Goal: Transaction & Acquisition: Subscribe to service/newsletter

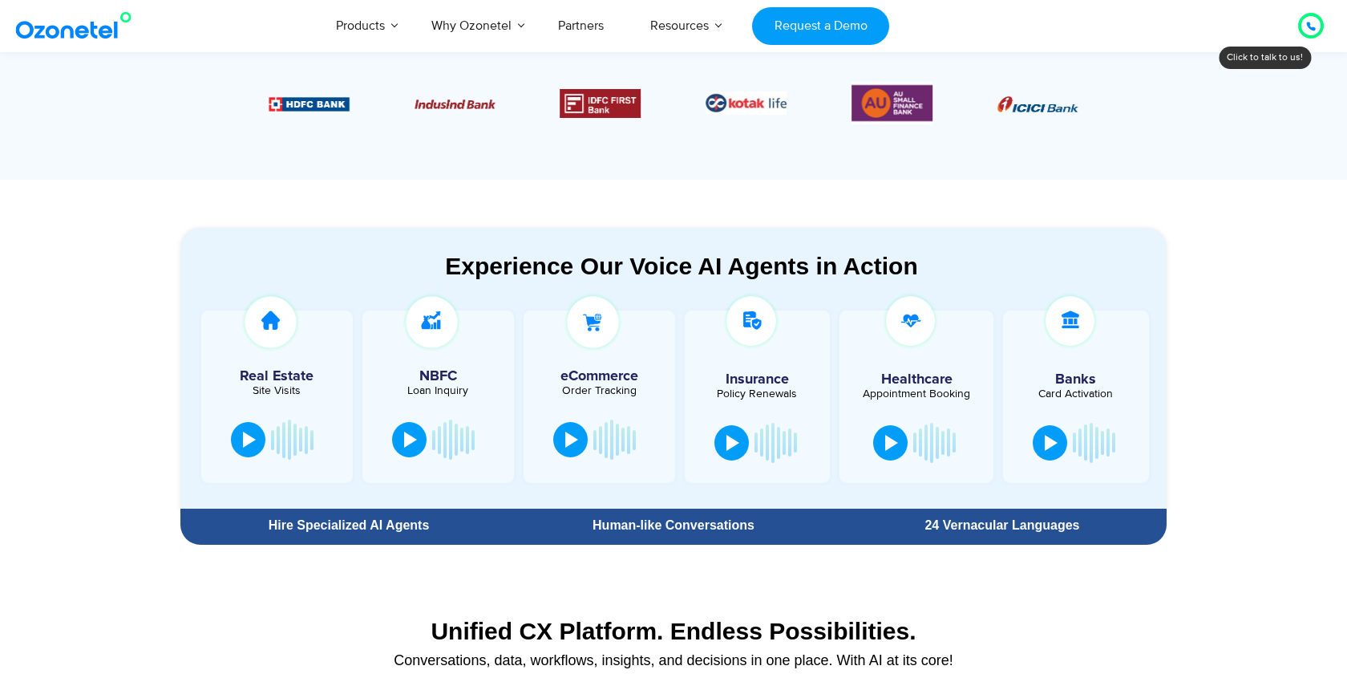
scroll to position [947, 0]
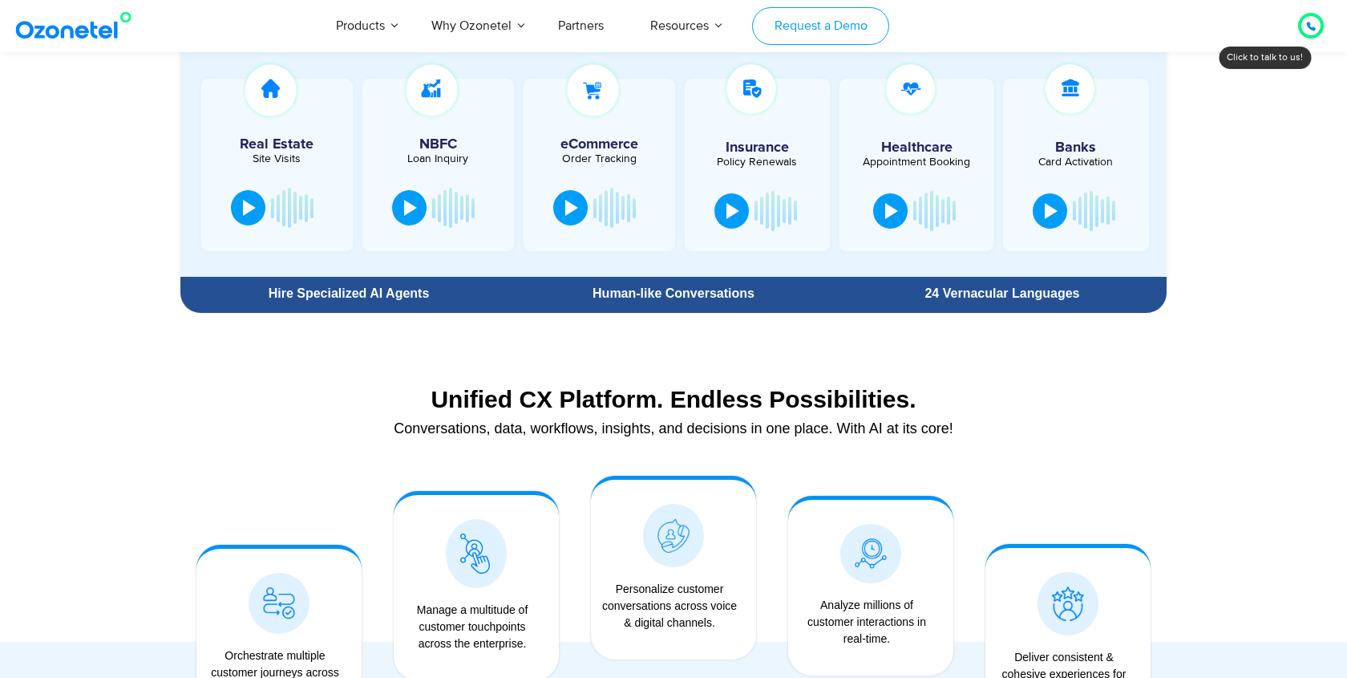
click at [812, 10] on link "Request a Demo" at bounding box center [820, 26] width 137 height 38
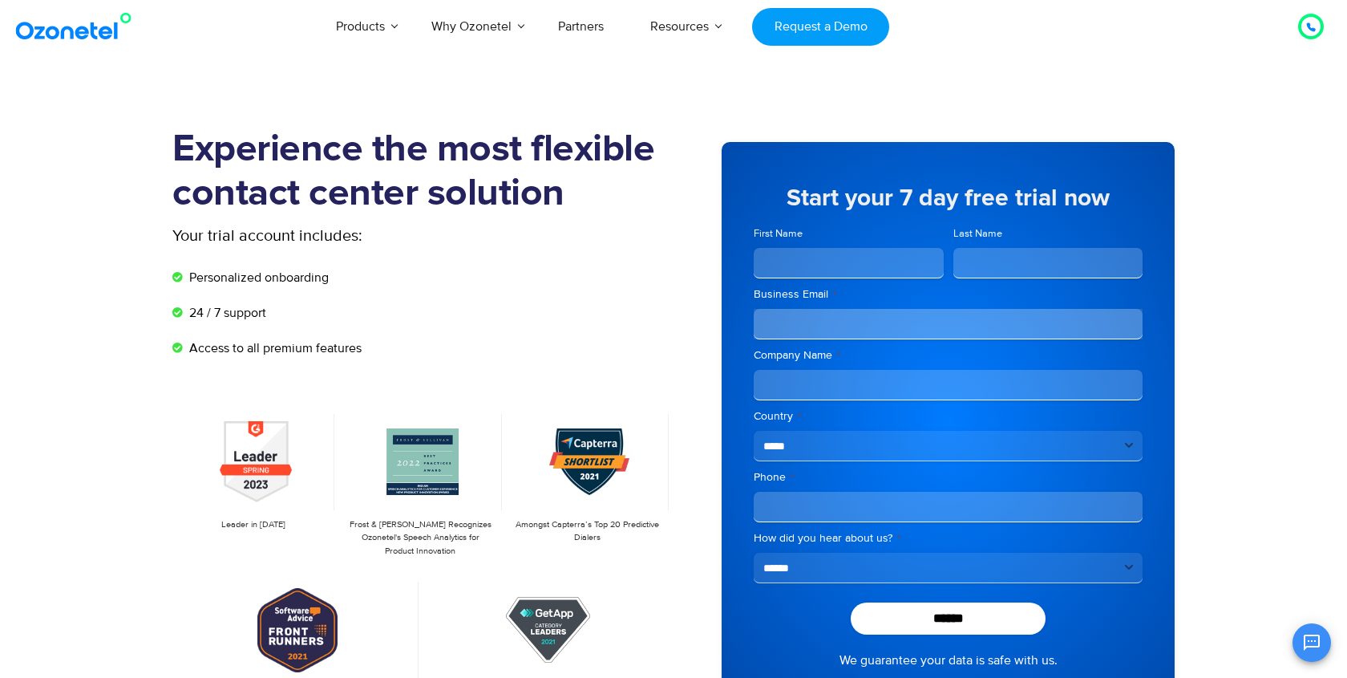
click at [825, 271] on input "First Name" at bounding box center [849, 263] width 190 height 30
click at [575, 443] on img at bounding box center [589, 462] width 80 height 96
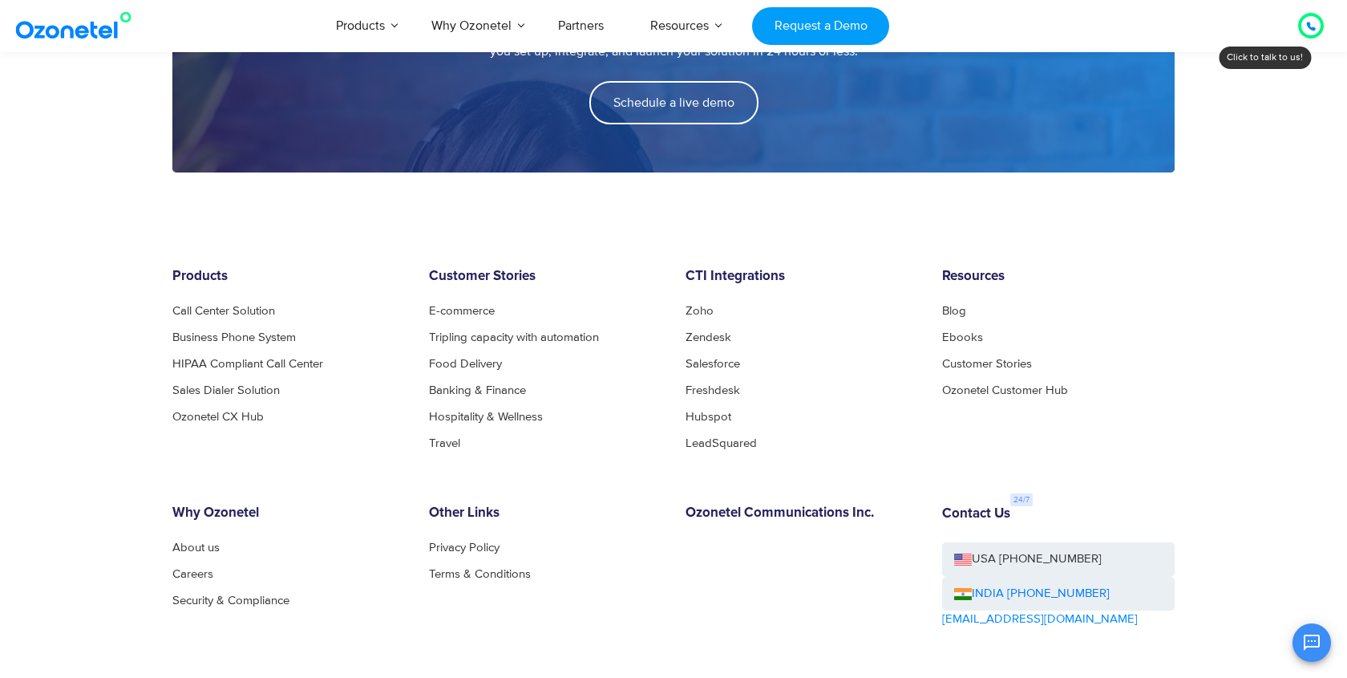
scroll to position [2264, 0]
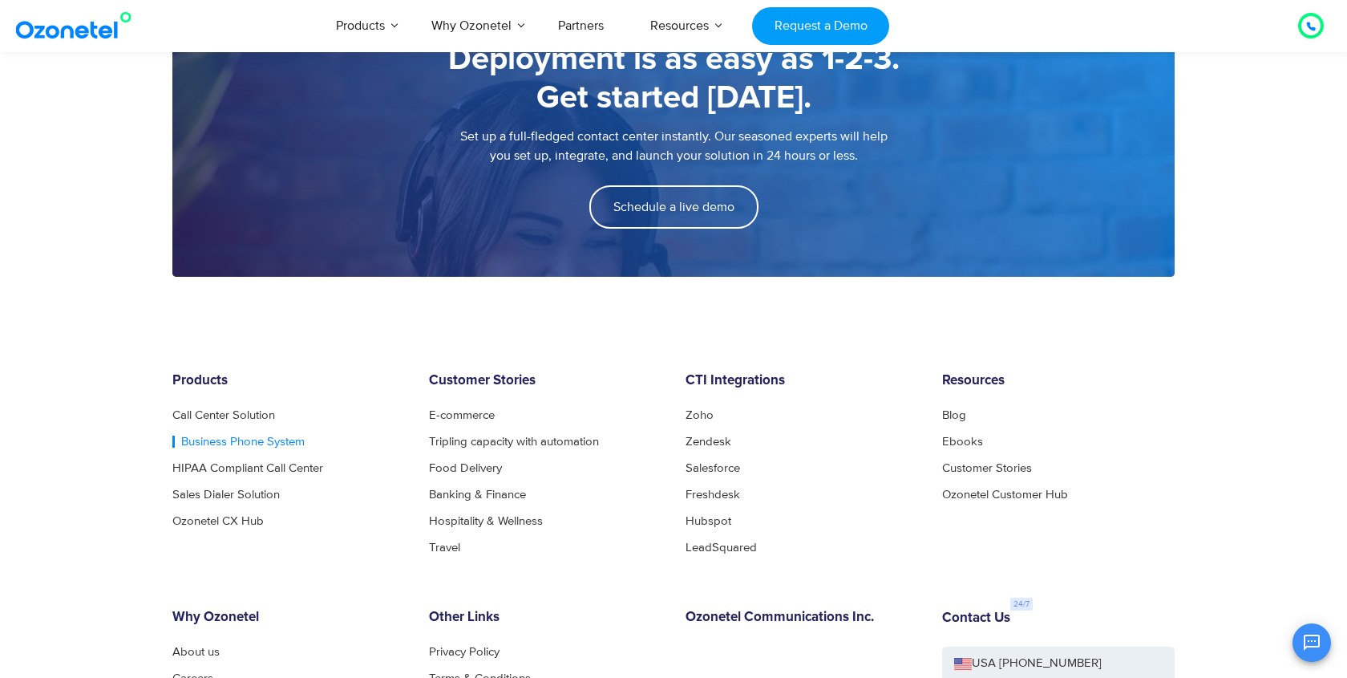
click at [246, 439] on link "Business Phone System" at bounding box center [238, 441] width 132 height 12
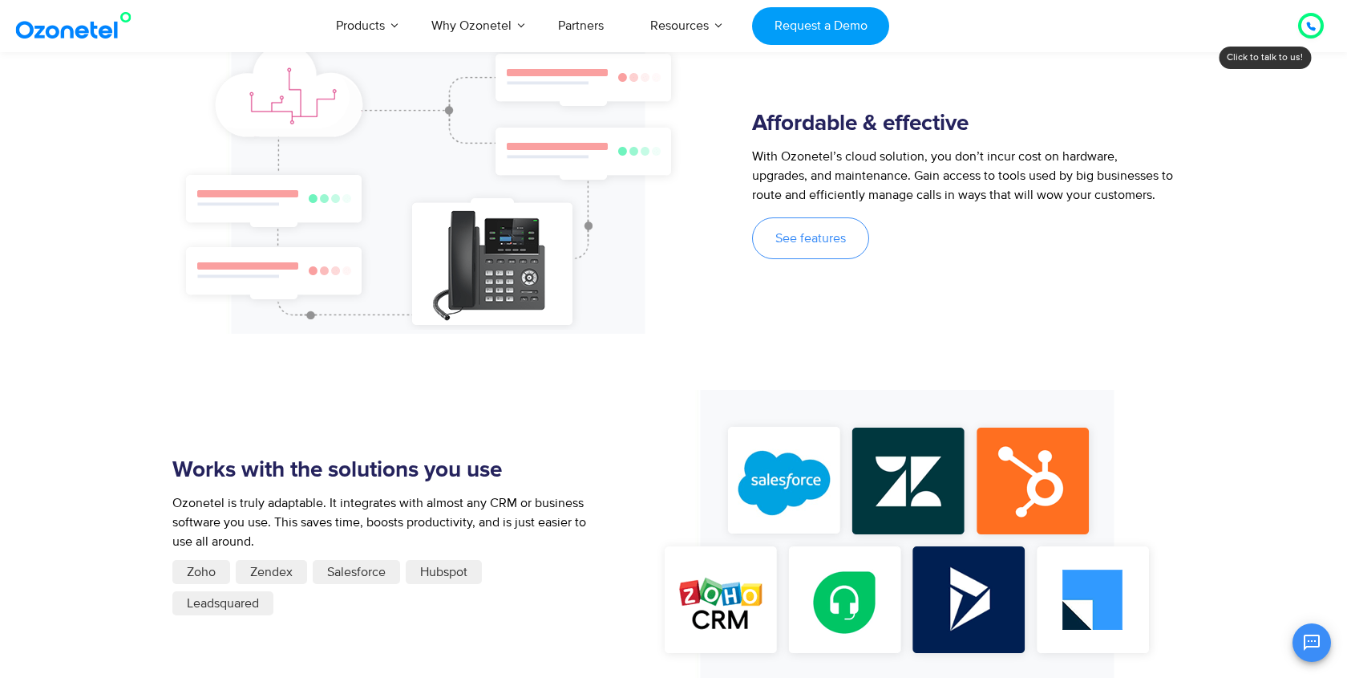
scroll to position [1357, 0]
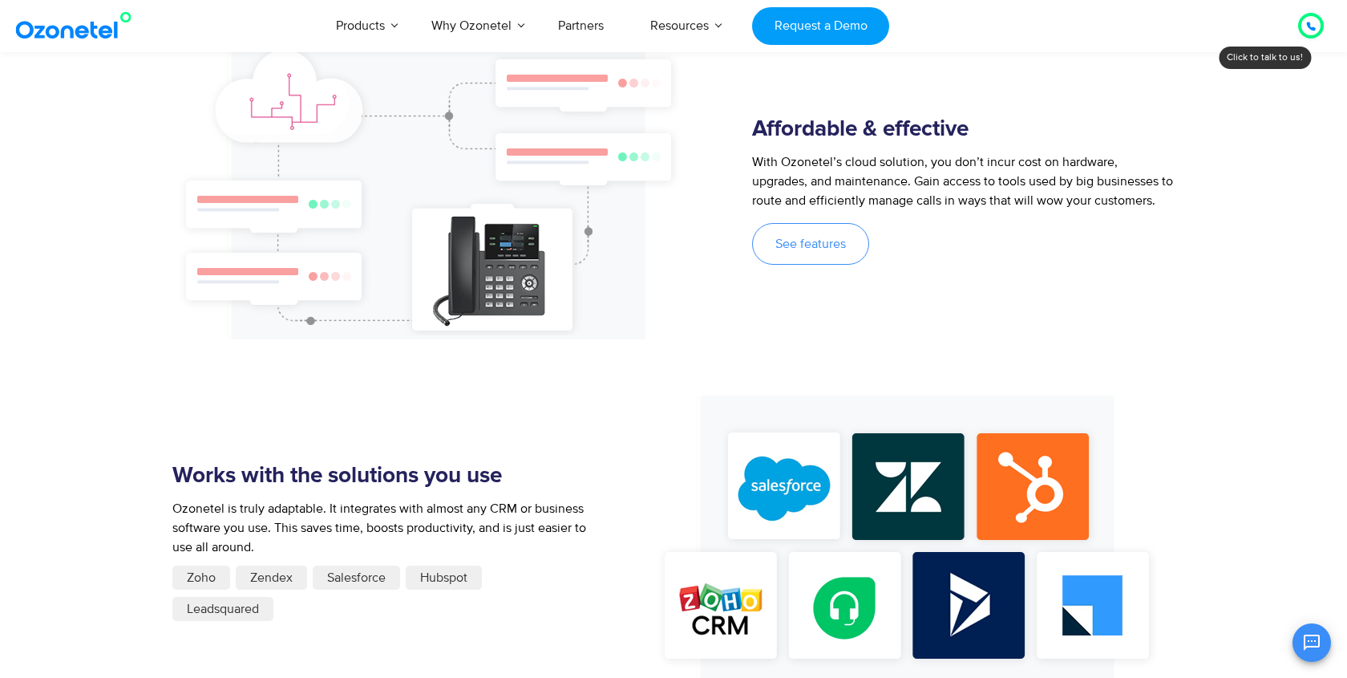
click at [801, 152] on p "With Ozonetel’s cloud solution, you don’t incur cost on hardware, upgrades, and…" at bounding box center [962, 181] width 421 height 58
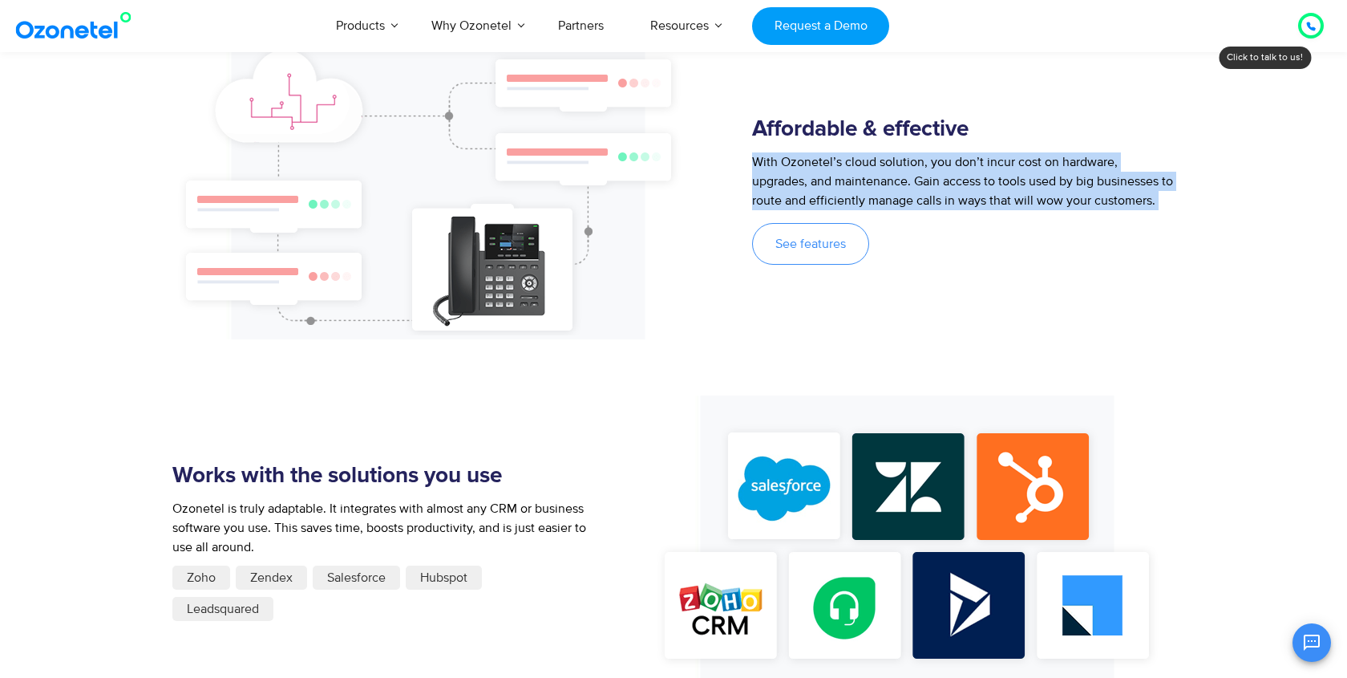
click at [801, 152] on p "With Ozonetel’s cloud solution, you don’t incur cost on hardware, upgrades, and…" at bounding box center [962, 181] width 421 height 58
click at [851, 154] on span "With Ozonetel’s cloud solution, you don’t incur cost on hardware, upgrades, and…" at bounding box center [962, 181] width 421 height 55
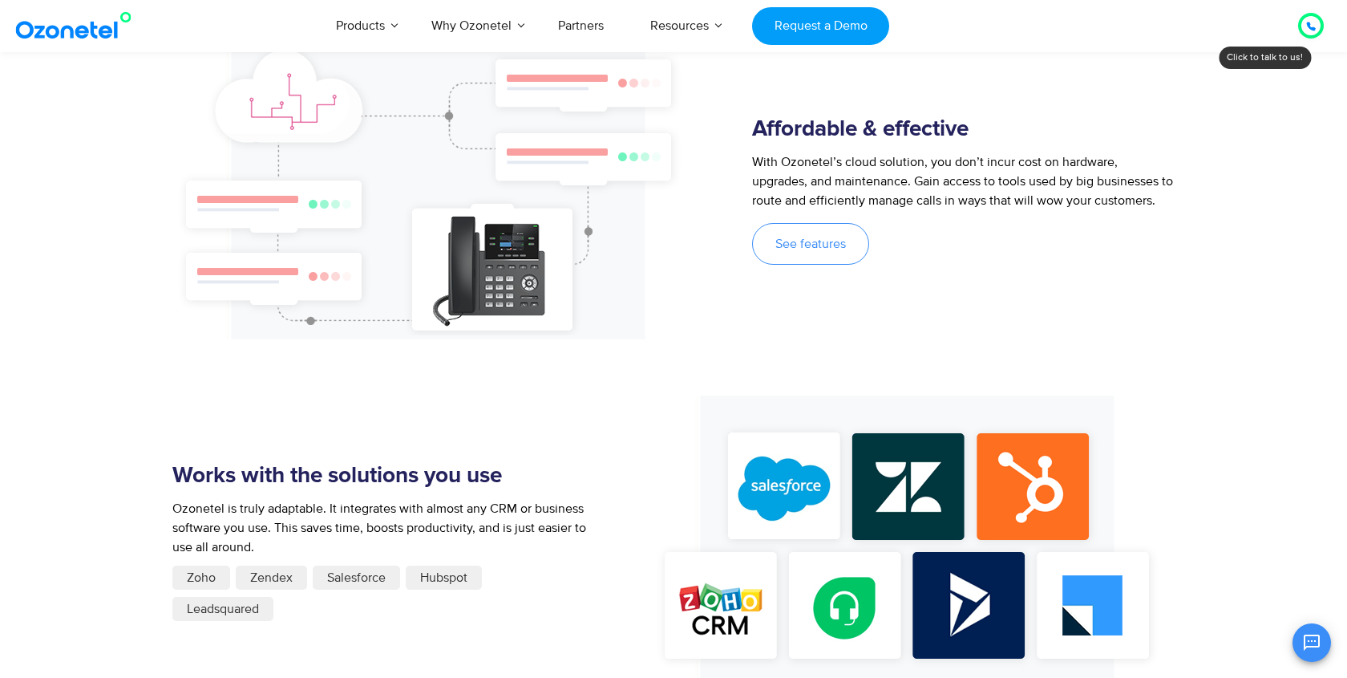
click at [851, 154] on span "With Ozonetel’s cloud solution, you don’t incur cost on hardware, upgrades, and…" at bounding box center [962, 181] width 421 height 55
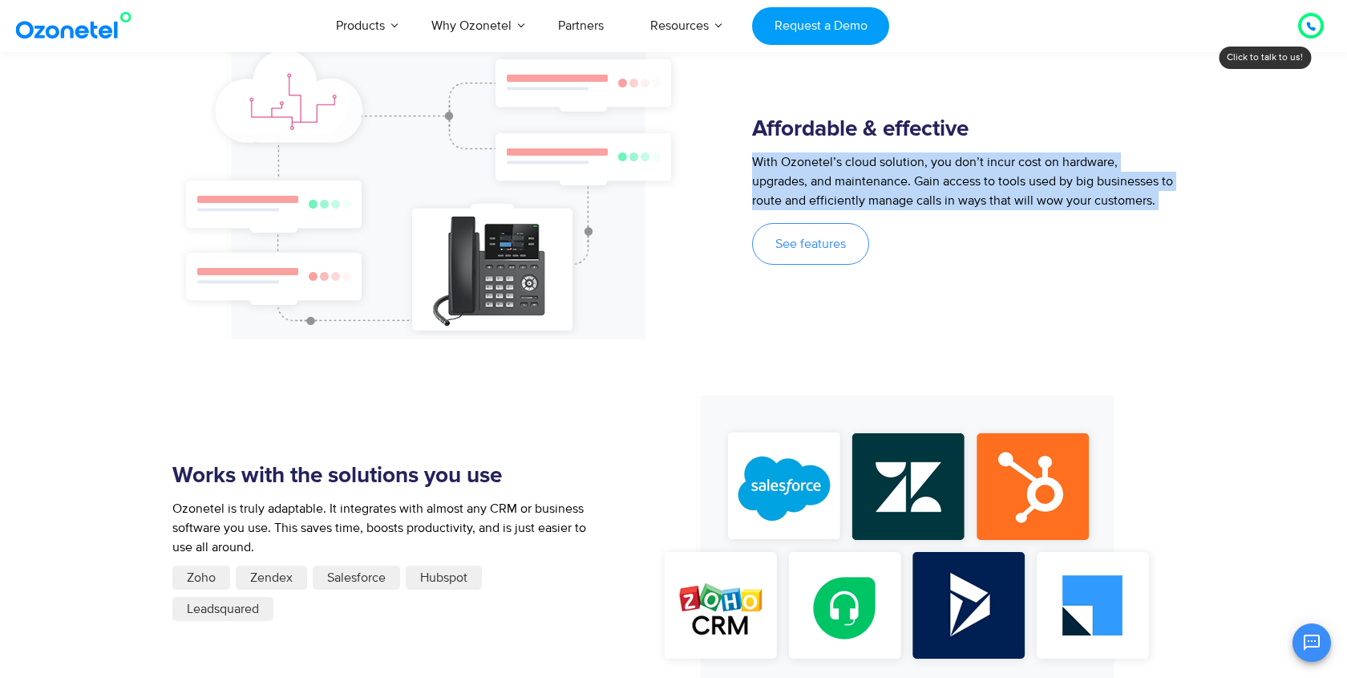
click at [830, 161] on span "With Ozonetel’s cloud solution, you don’t incur cost on hardware, upgrades, and…" at bounding box center [962, 181] width 421 height 55
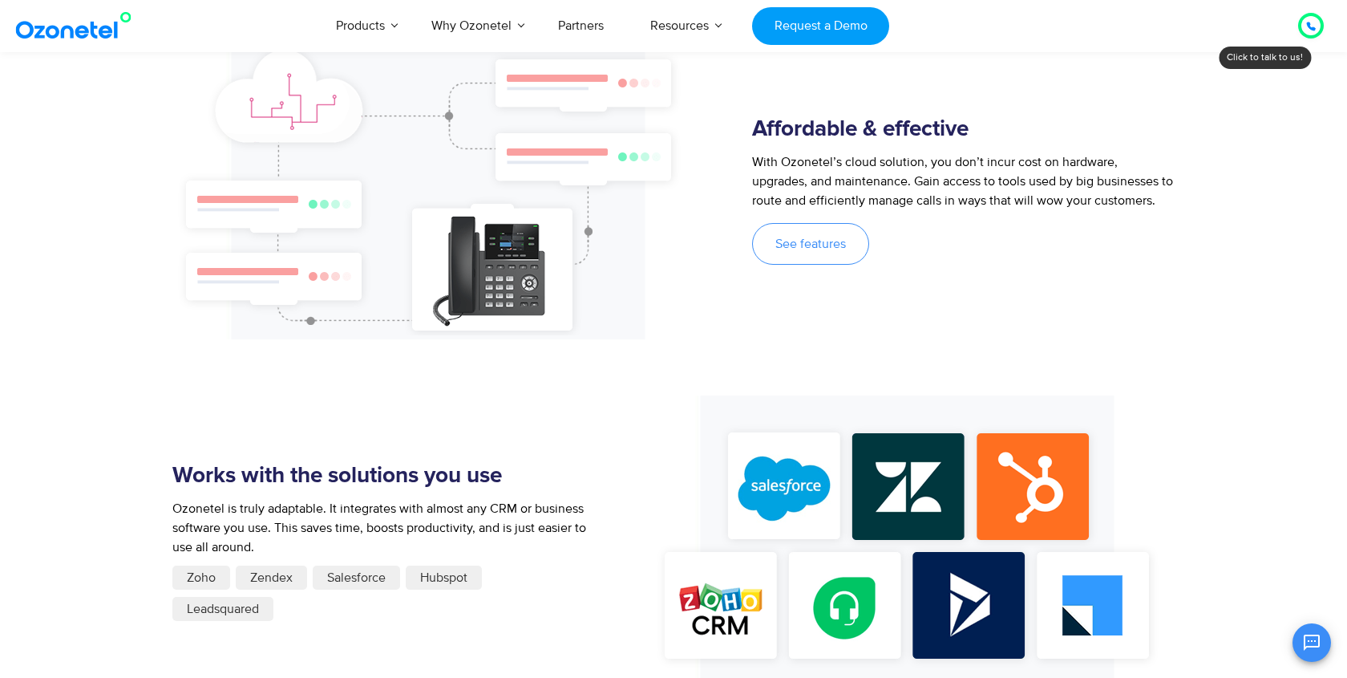
click at [830, 161] on span "With Ozonetel’s cloud solution, you don’t incur cost on hardware, upgrades, and…" at bounding box center [962, 181] width 421 height 55
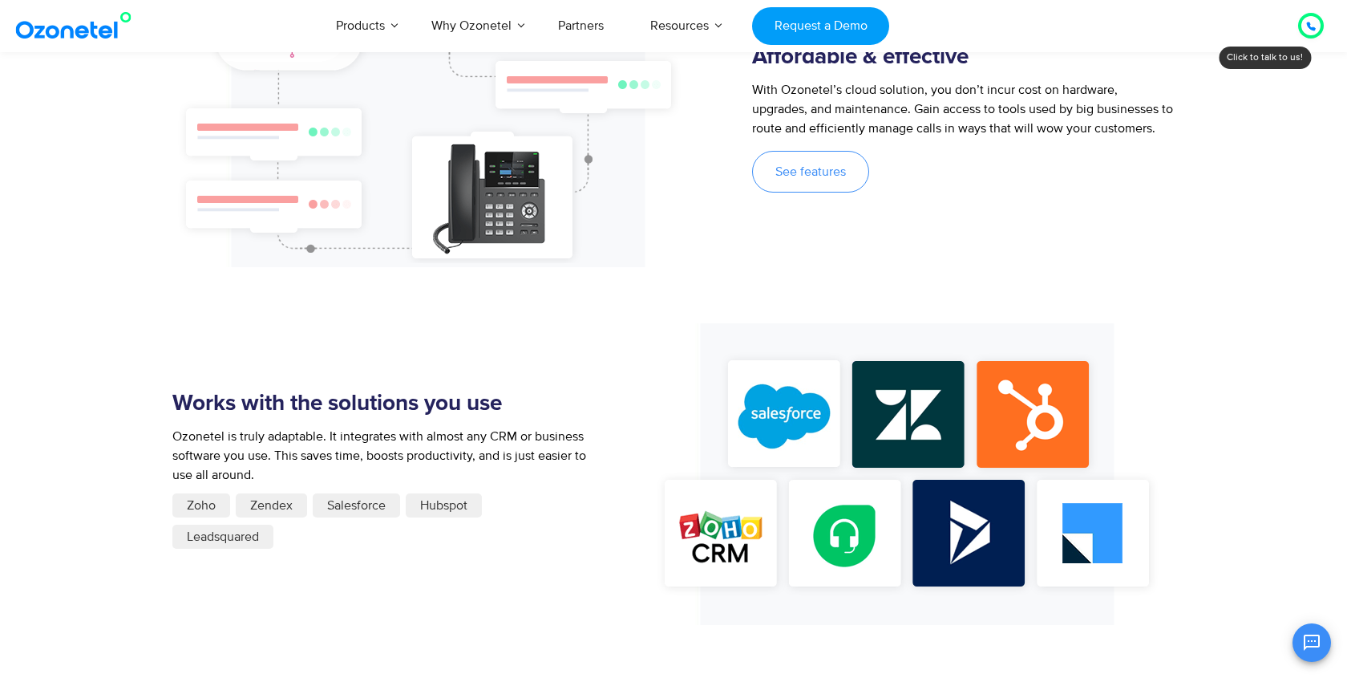
click at [520, 431] on span "Ozonetel is truly adaptable. It integrates with almost any CRM or business soft…" at bounding box center [379, 455] width 414 height 55
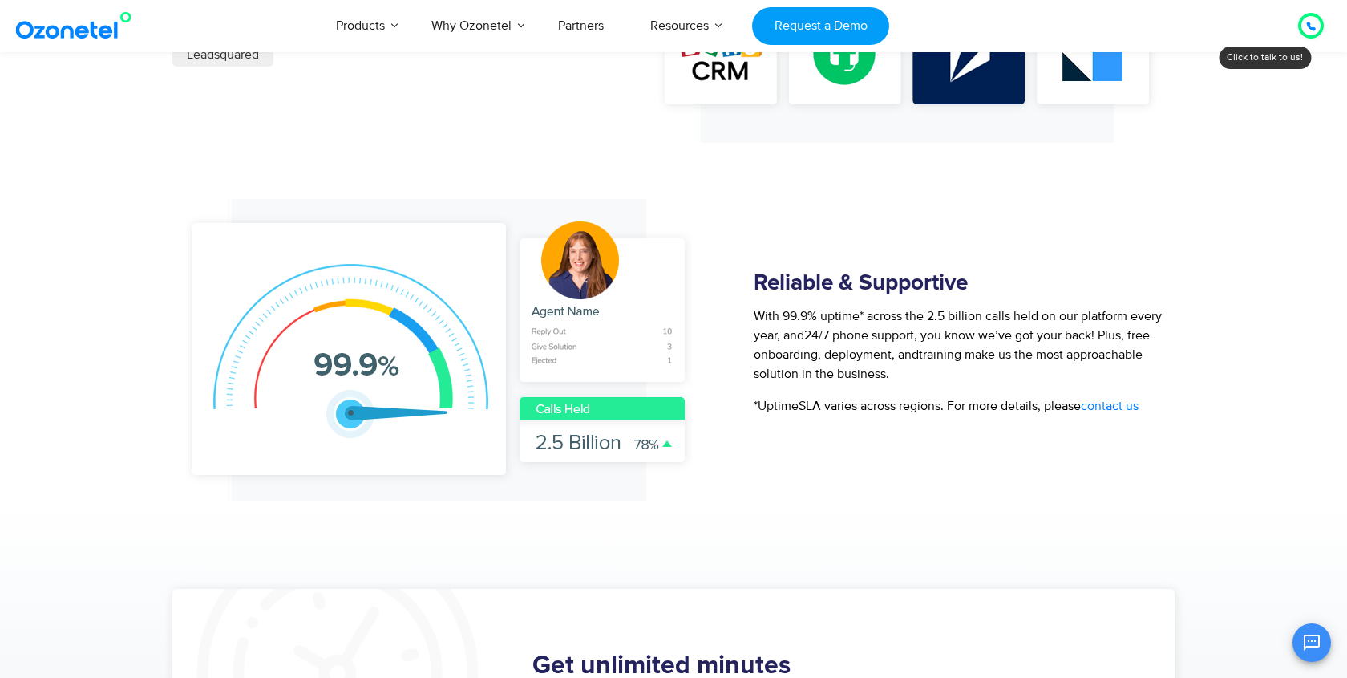
scroll to position [1945, 0]
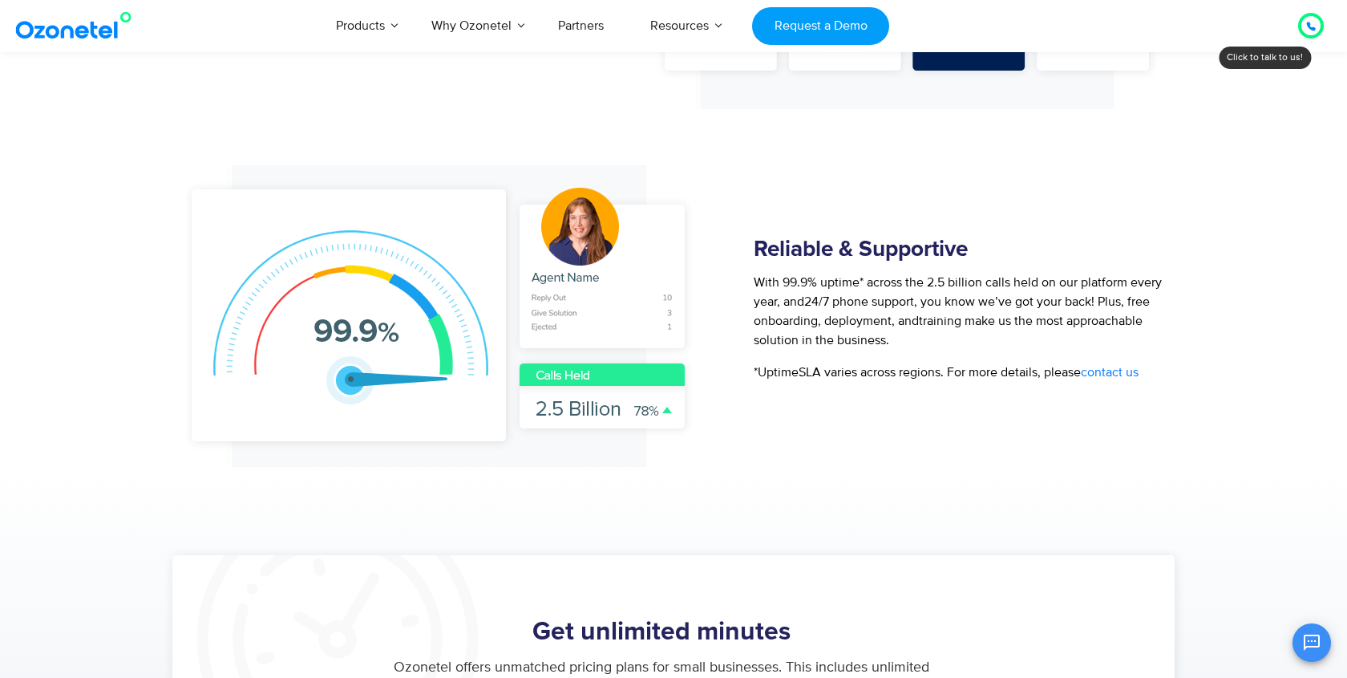
click at [840, 294] on span "24/7 phone support, you know we’ve got your back! Plus, free onboarding, deploy…" at bounding box center [952, 311] width 396 height 35
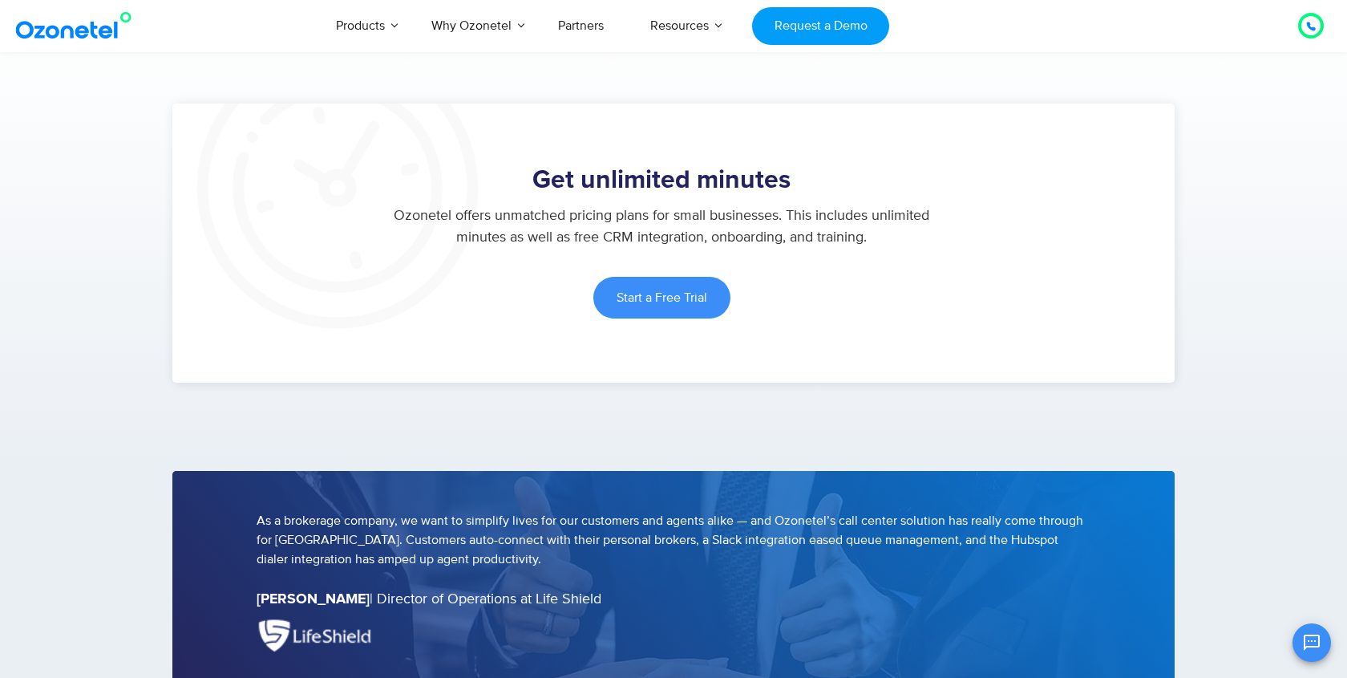
scroll to position [2404, 0]
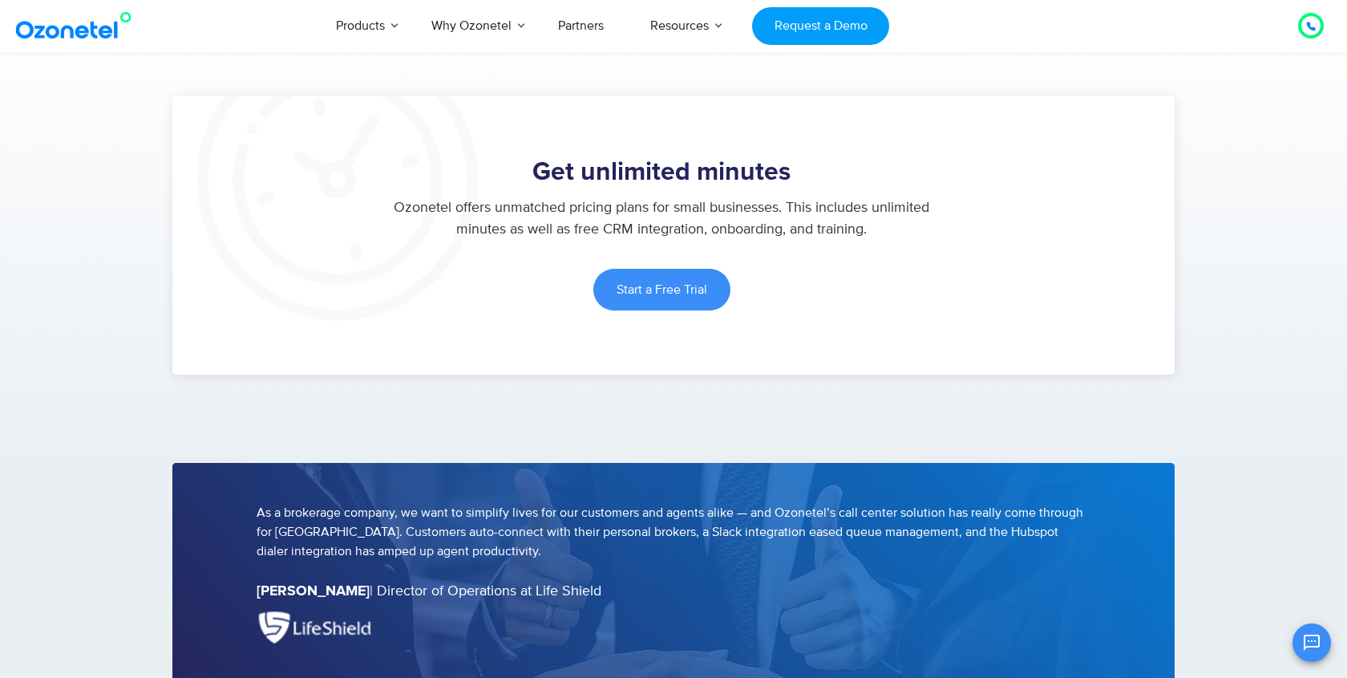
click at [763, 197] on p "Ozonetel offers unmatched pricing plans for small businesses. This includes unl…" at bounding box center [661, 218] width 549 height 43
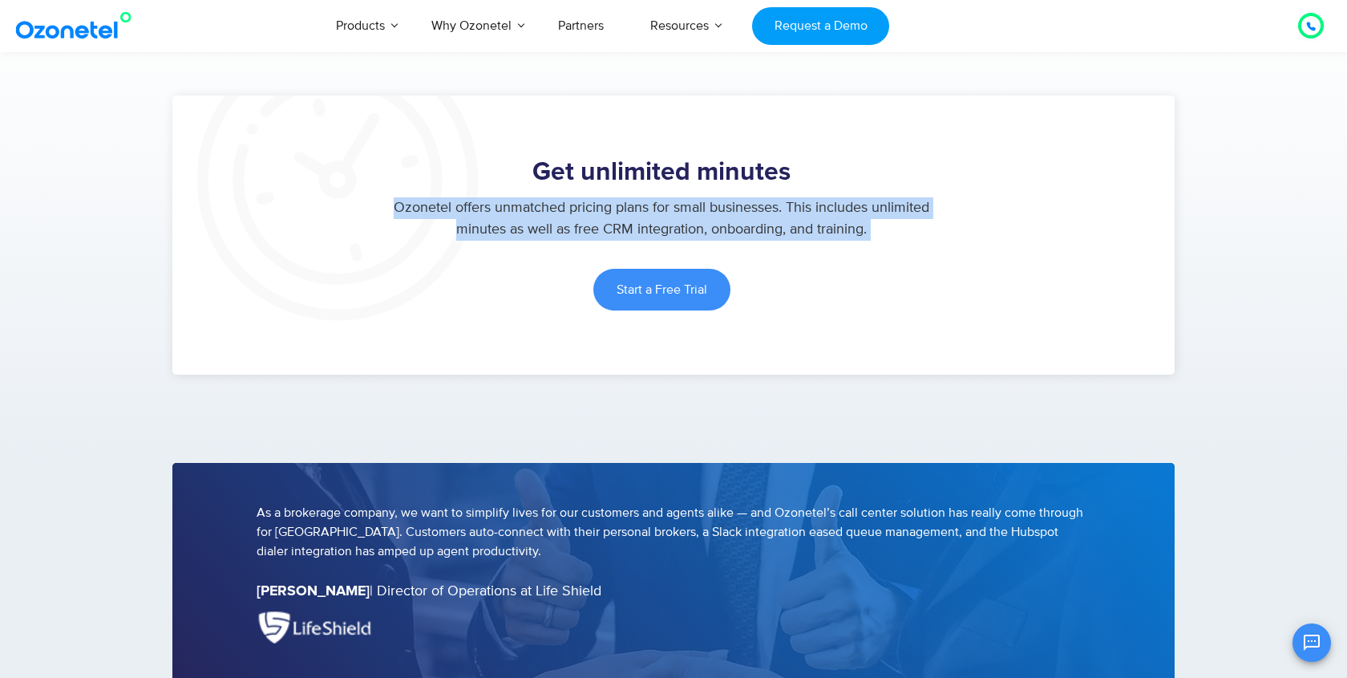
click at [763, 197] on p "Ozonetel offers unmatched pricing plans for small businesses. This includes unl…" at bounding box center [661, 218] width 549 height 43
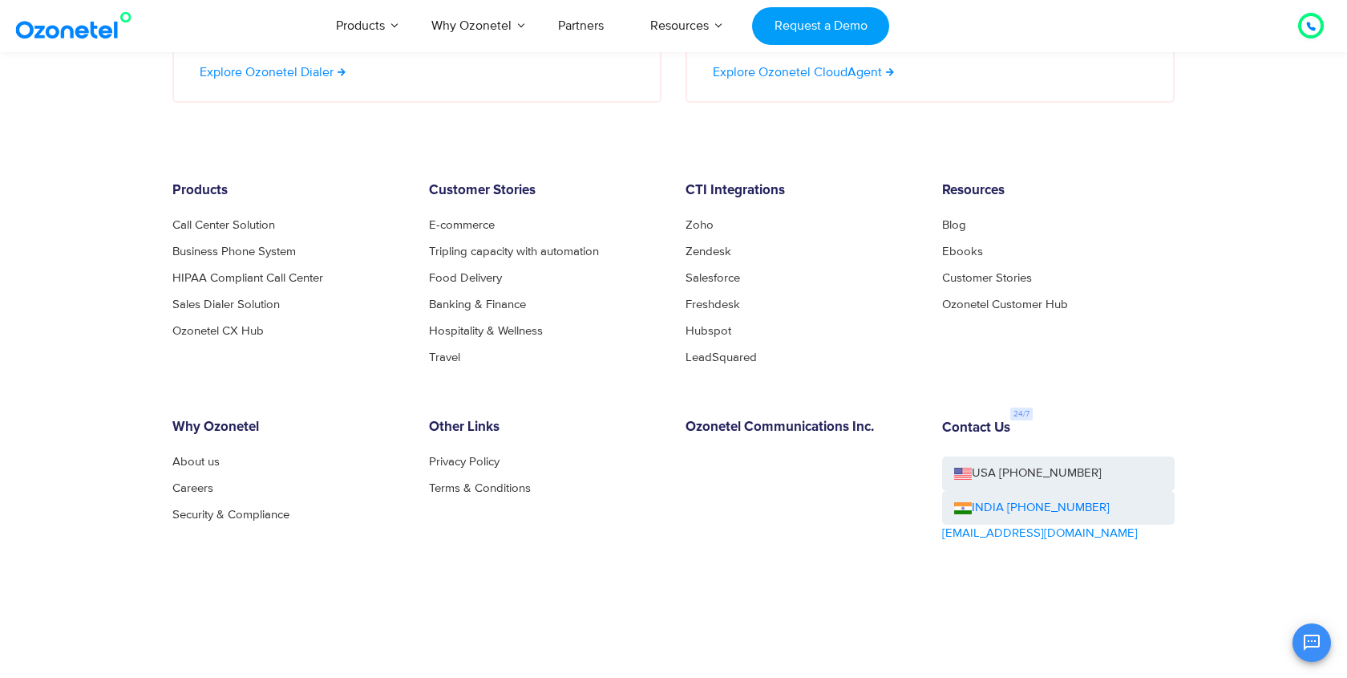
scroll to position [5458, 0]
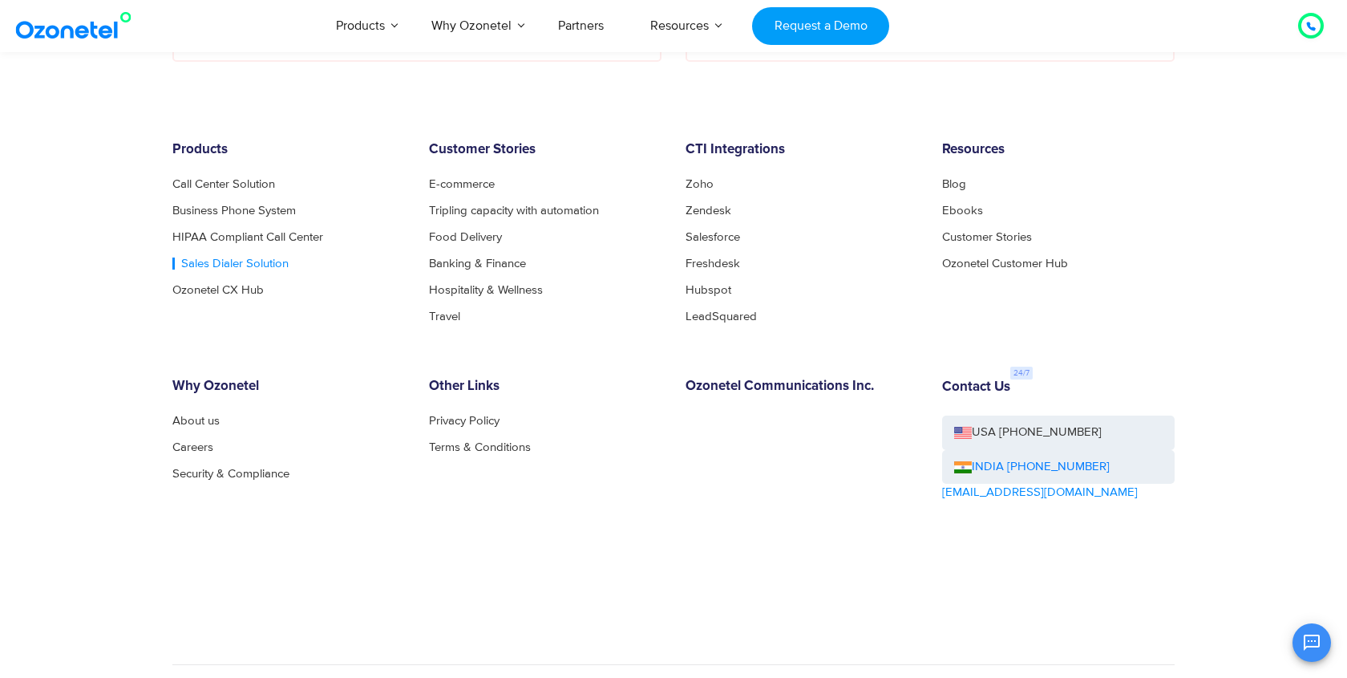
click at [214, 257] on link "Sales Dialer Solution" at bounding box center [230, 263] width 116 height 12
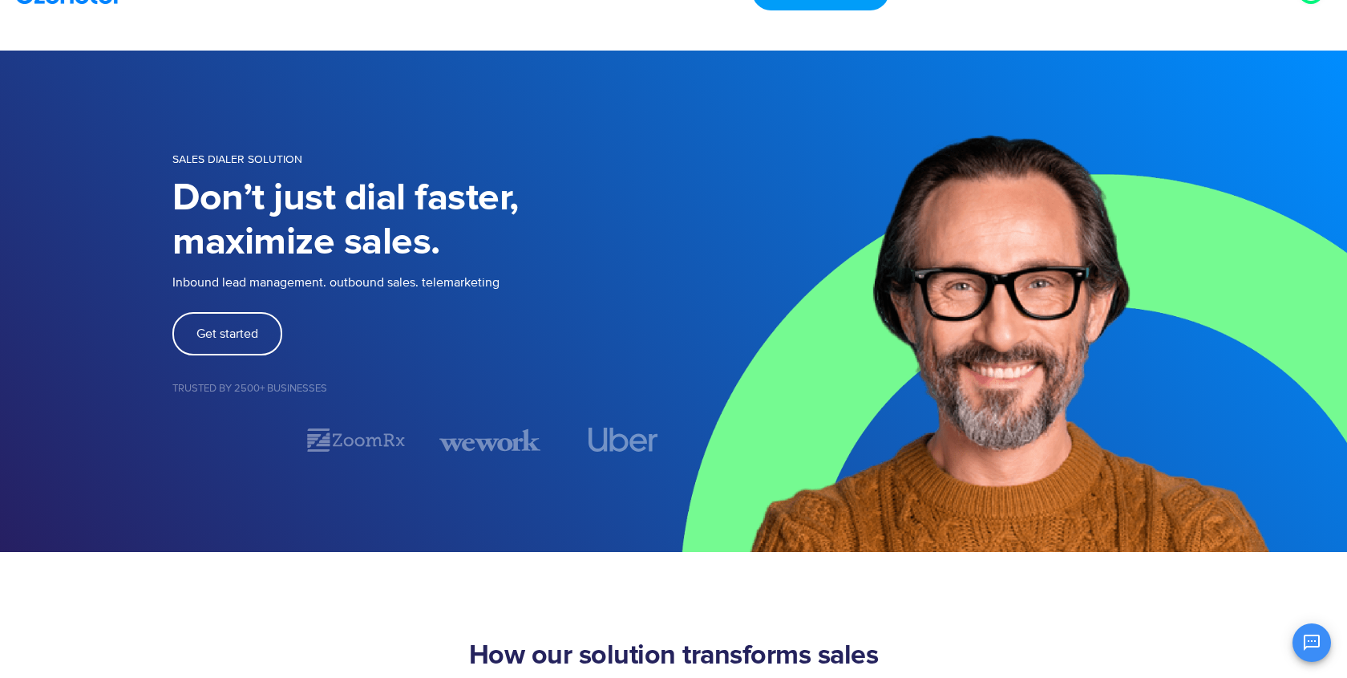
click at [429, 304] on div "Inbound lead management. outbound sales. telemarketing" at bounding box center [422, 292] width 501 height 39
click at [415, 285] on p "Inbound lead management. outbound sales. telemarketing" at bounding box center [422, 282] width 501 height 19
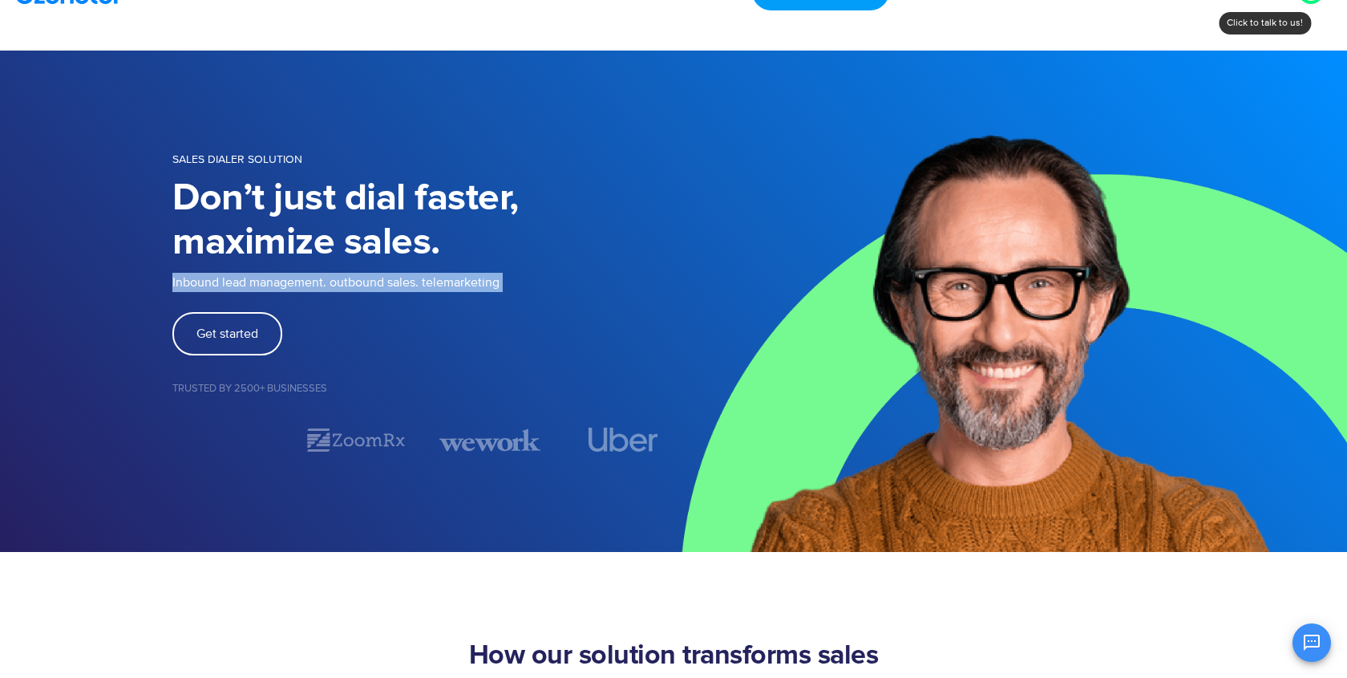
click at [470, 334] on div "Get started" at bounding box center [422, 333] width 501 height 43
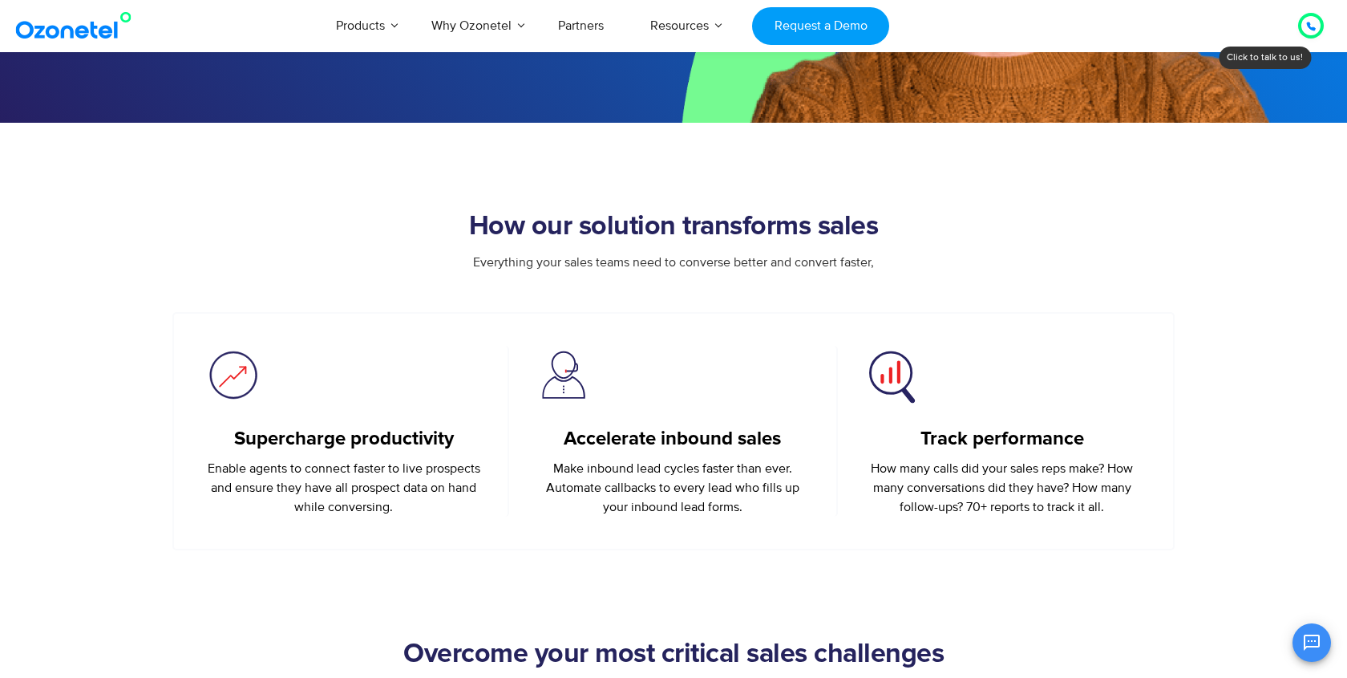
scroll to position [476, 0]
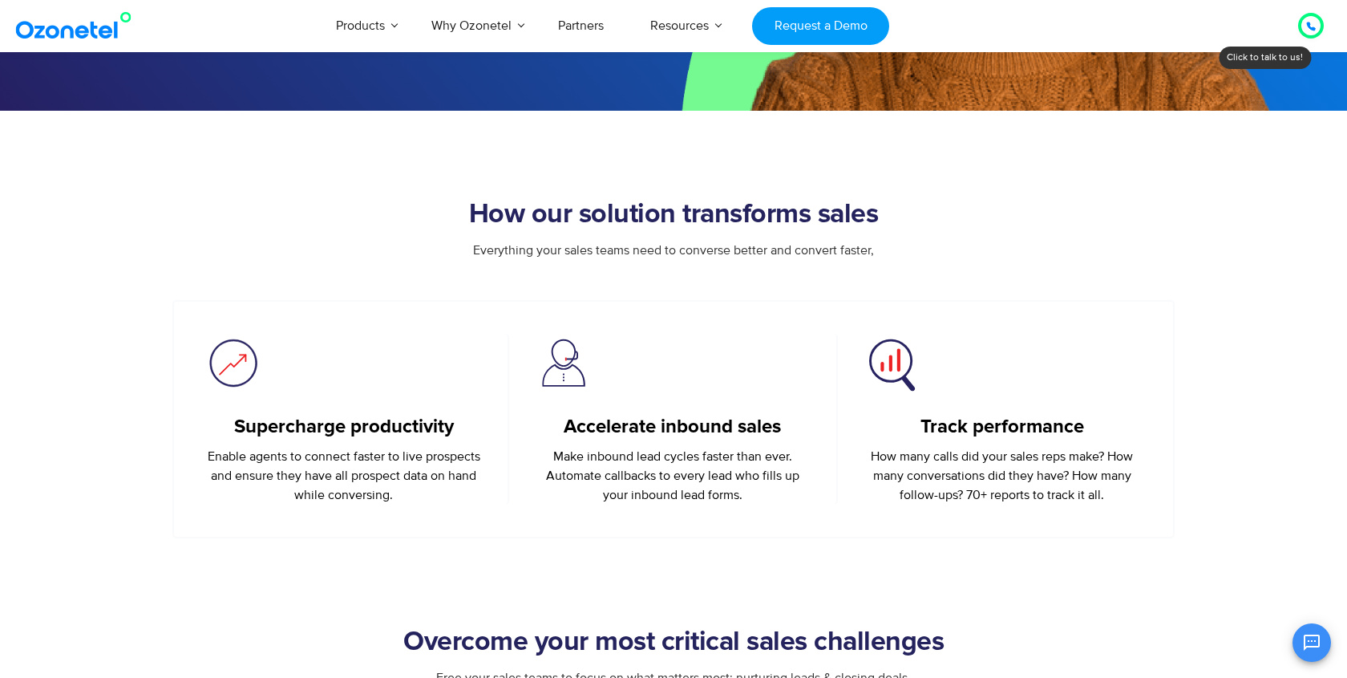
click at [605, 205] on h2 "How our solution transforms sales" at bounding box center [673, 215] width 1002 height 32
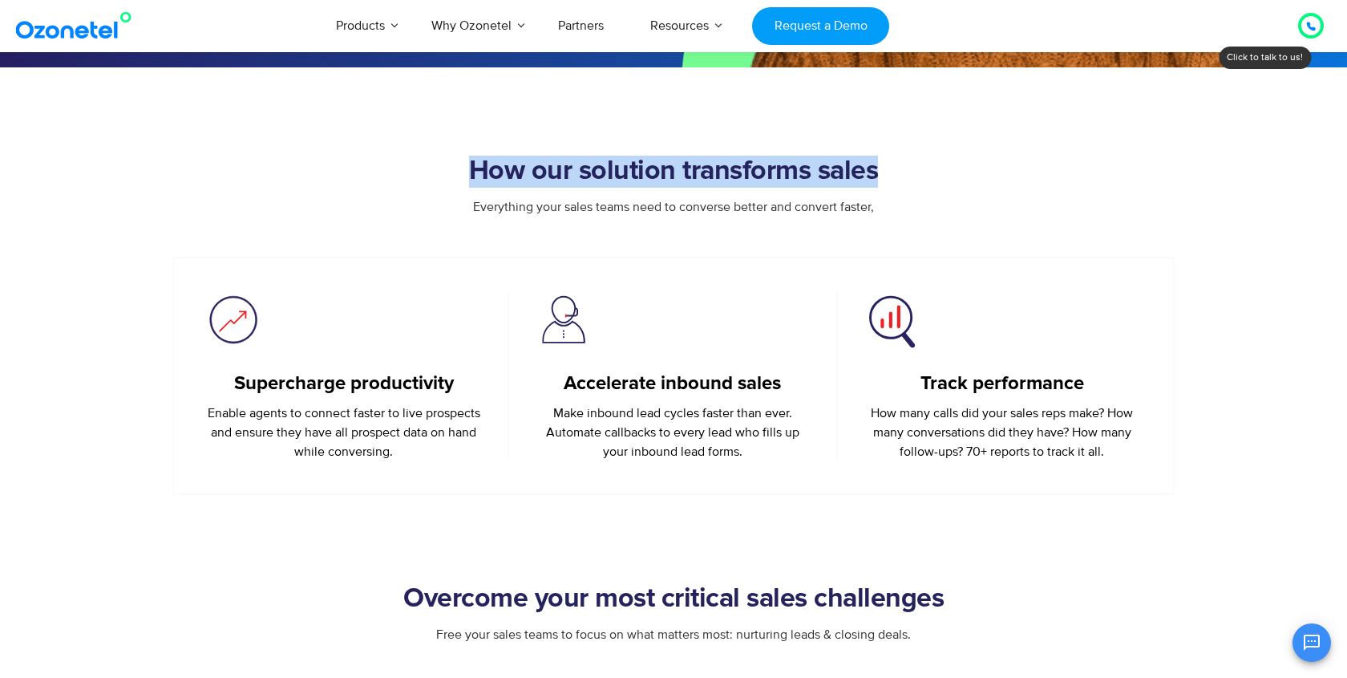
scroll to position [521, 0]
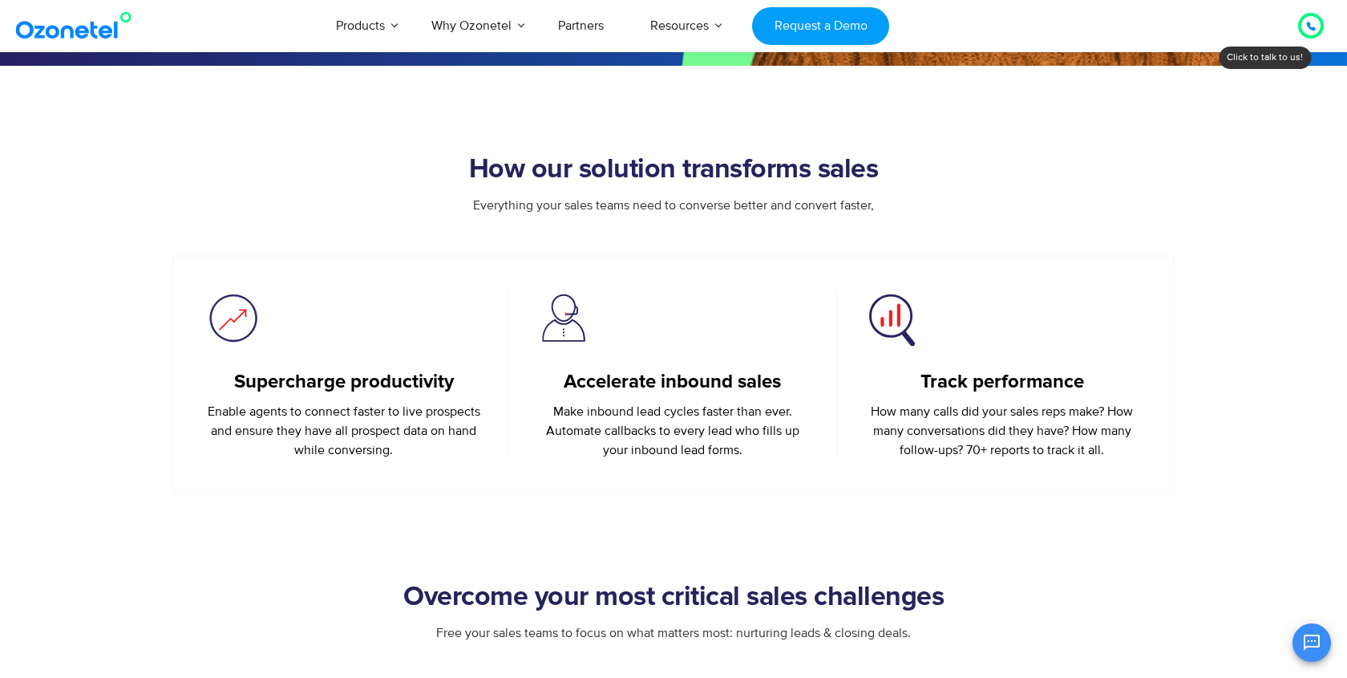
click at [593, 391] on h5 "Accelerate inbound sales" at bounding box center [672, 381] width 279 height 23
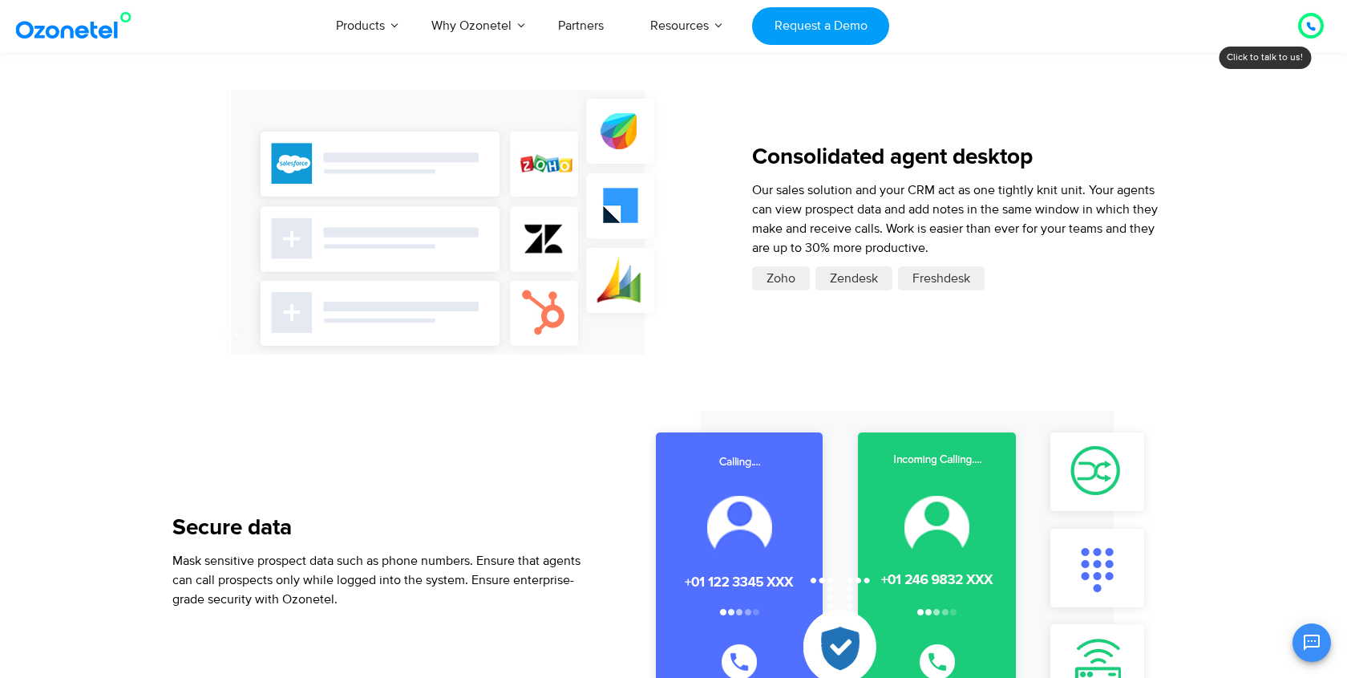
scroll to position [1162, 0]
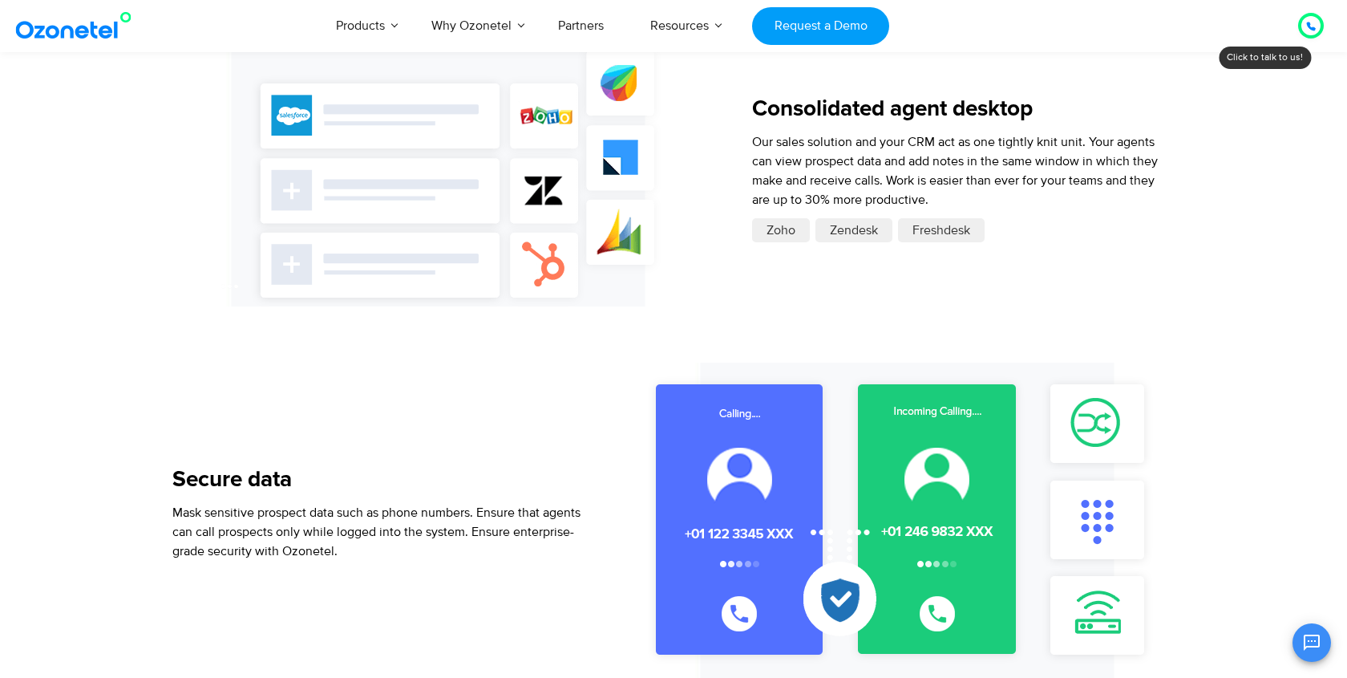
click at [762, 163] on span "Our sales solution and your CRM act as one tightly knit unit. Your agents can v…" at bounding box center [955, 171] width 406 height 74
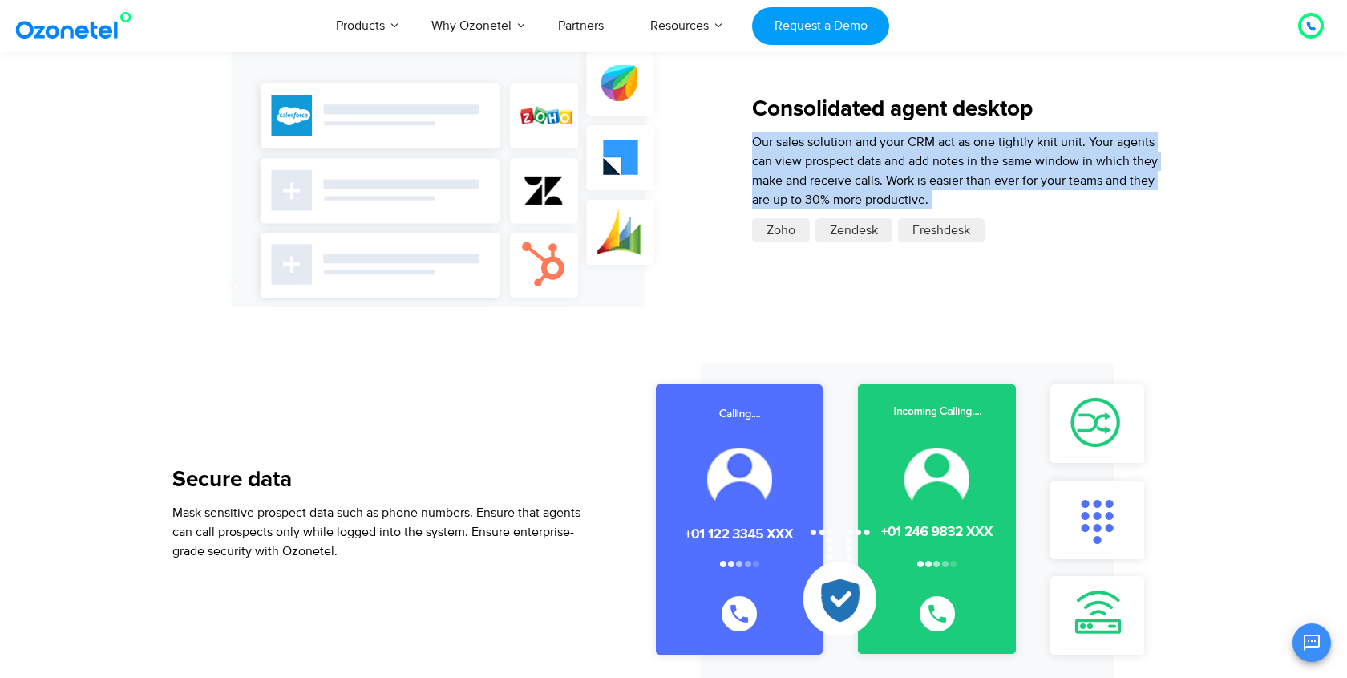
click at [553, 435] on div "Secure data Mask sensitive prospect data such as phone numbers. Ensure that age…" at bounding box center [382, 520] width 421 height 317
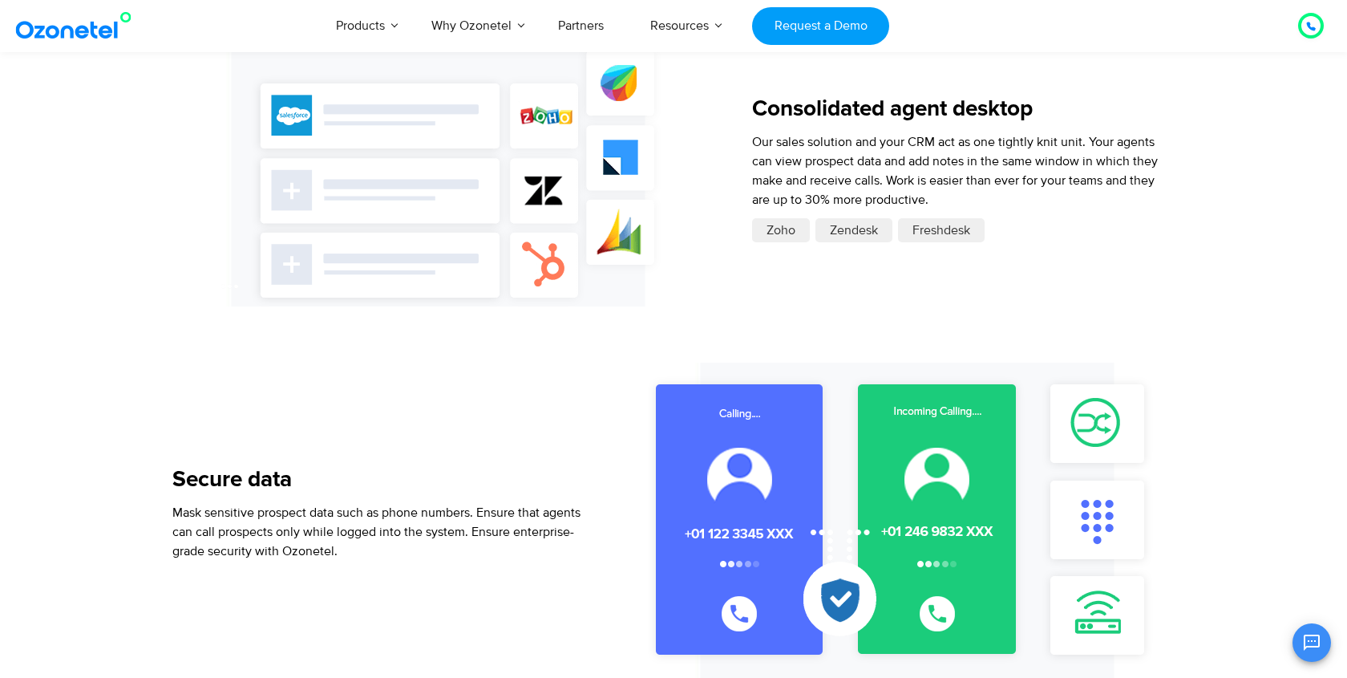
click at [454, 503] on p "Mask sensitive prospect data such as phone numbers. Ensure that agents can call…" at bounding box center [382, 532] width 421 height 58
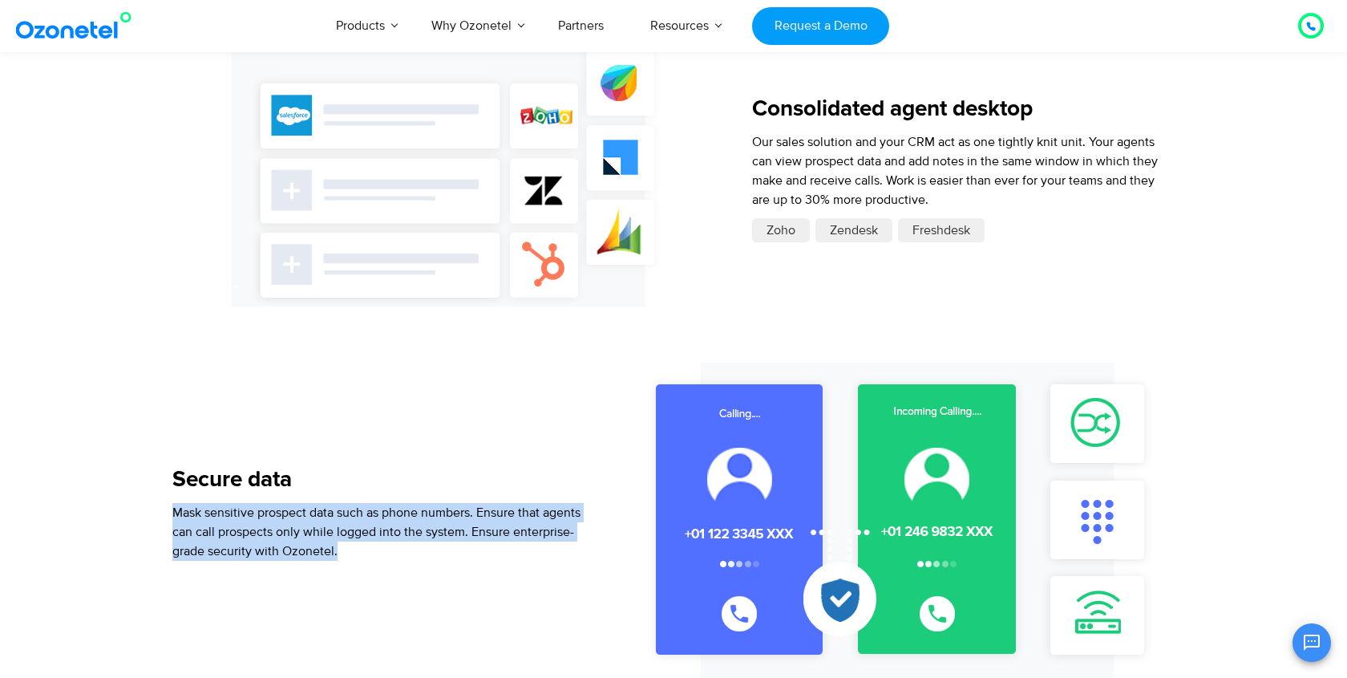
click at [454, 503] on p "Mask sensitive prospect data such as phone numbers. Ensure that agents can call…" at bounding box center [382, 532] width 421 height 58
click at [447, 535] on span "sensitive prospect data such as phone numbers. Ensure that agents can call pros…" at bounding box center [376, 531] width 408 height 55
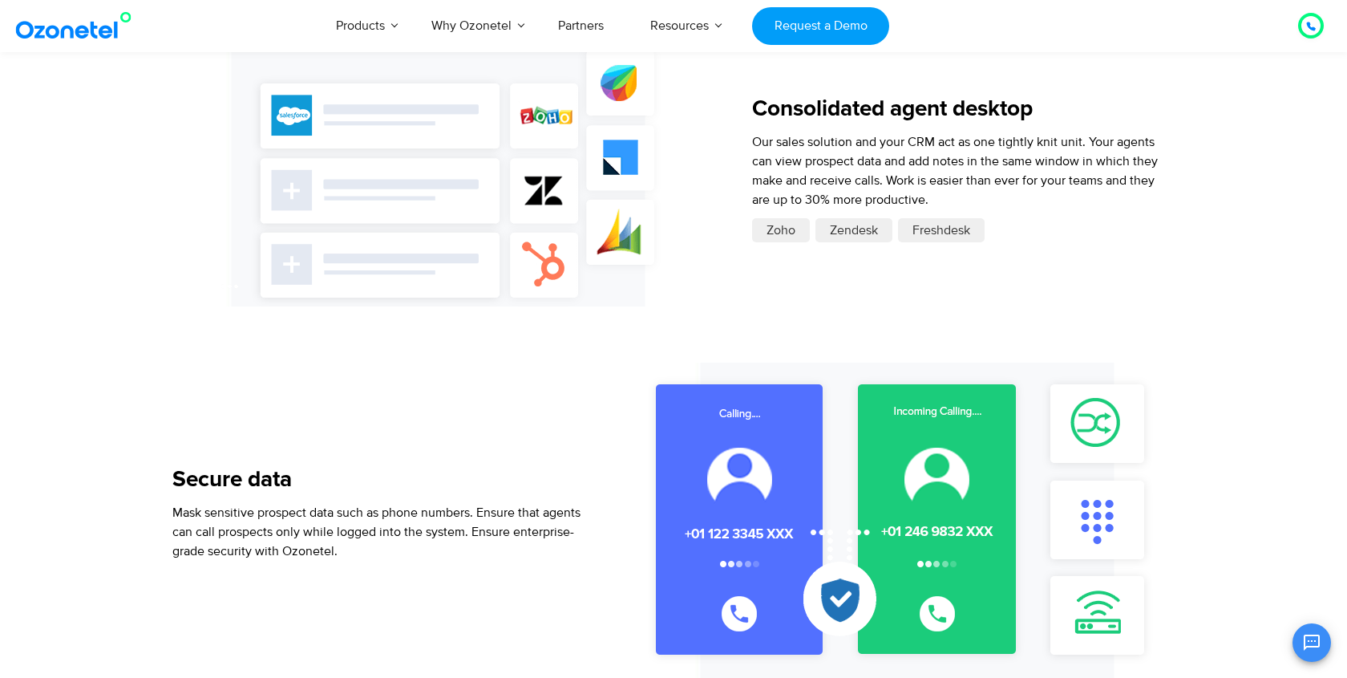
click at [447, 535] on span "sensitive prospect data such as phone numbers. Ensure that agents can call pros…" at bounding box center [376, 531] width 408 height 55
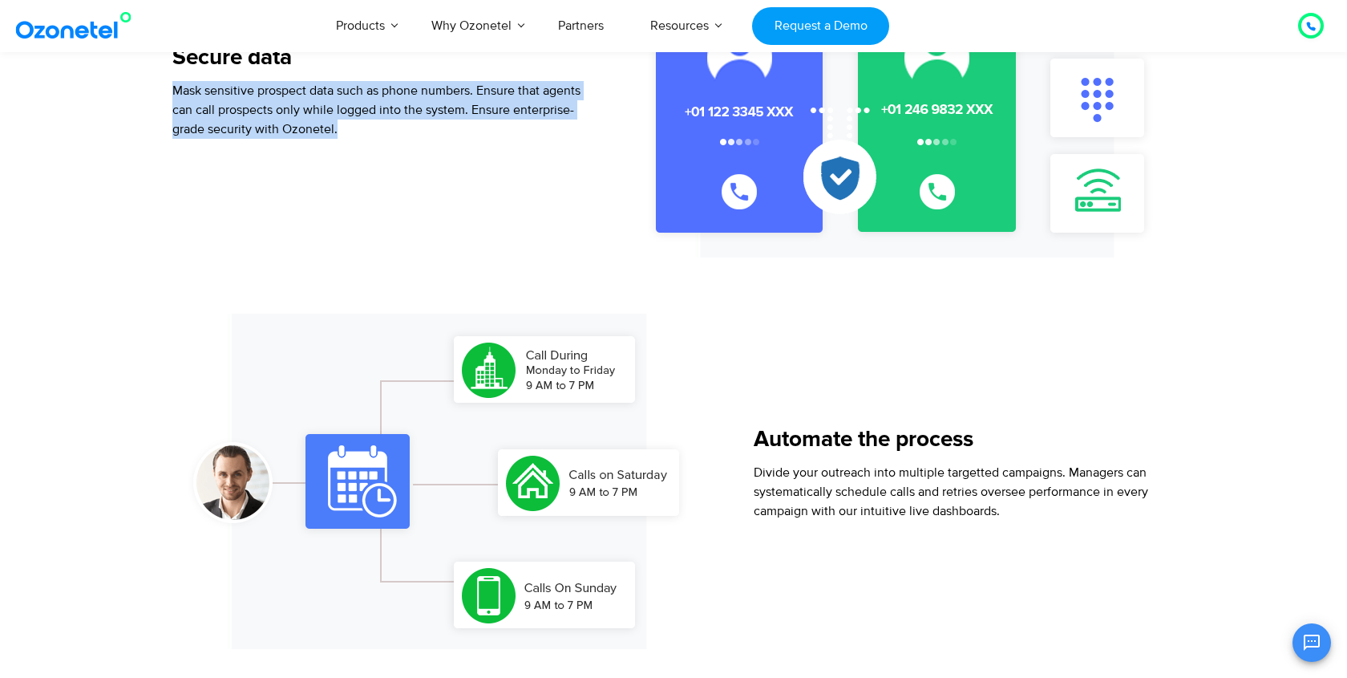
scroll to position [1589, 0]
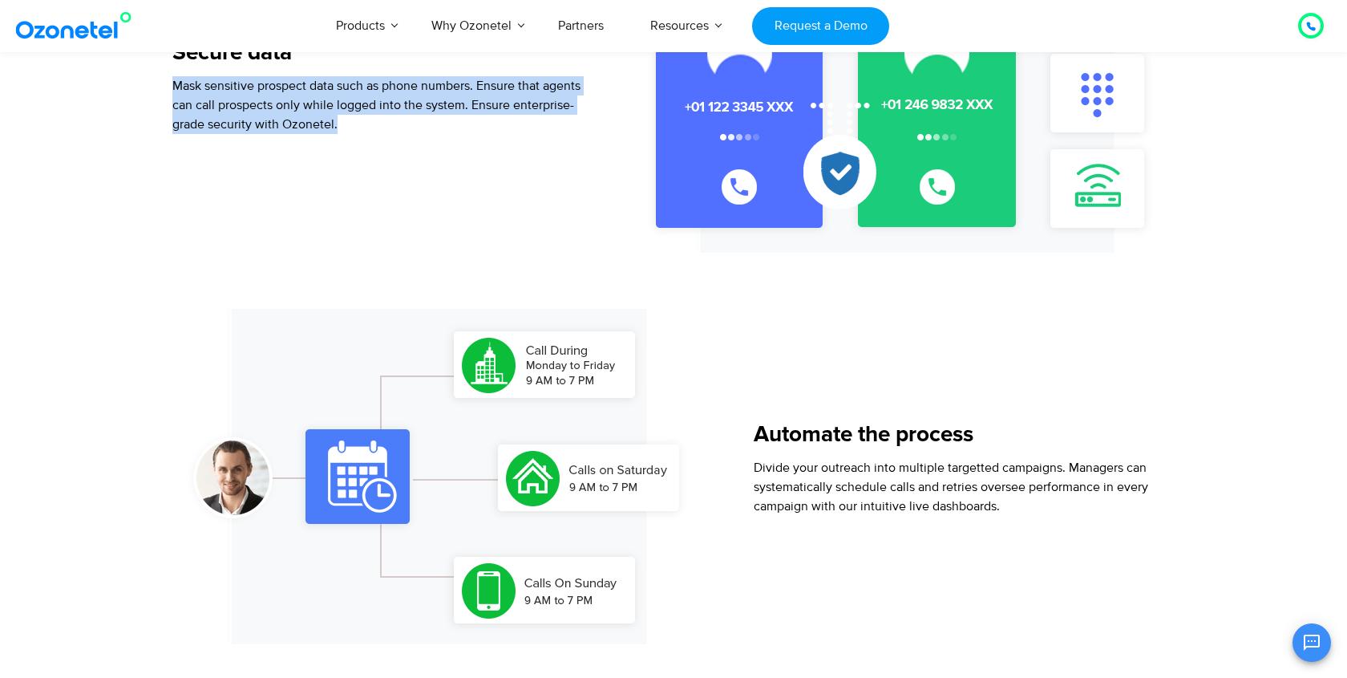
click at [1002, 476] on p "Divide your outreach into multiple targetted campaigns. Managers can systematic…" at bounding box center [963, 487] width 419 height 58
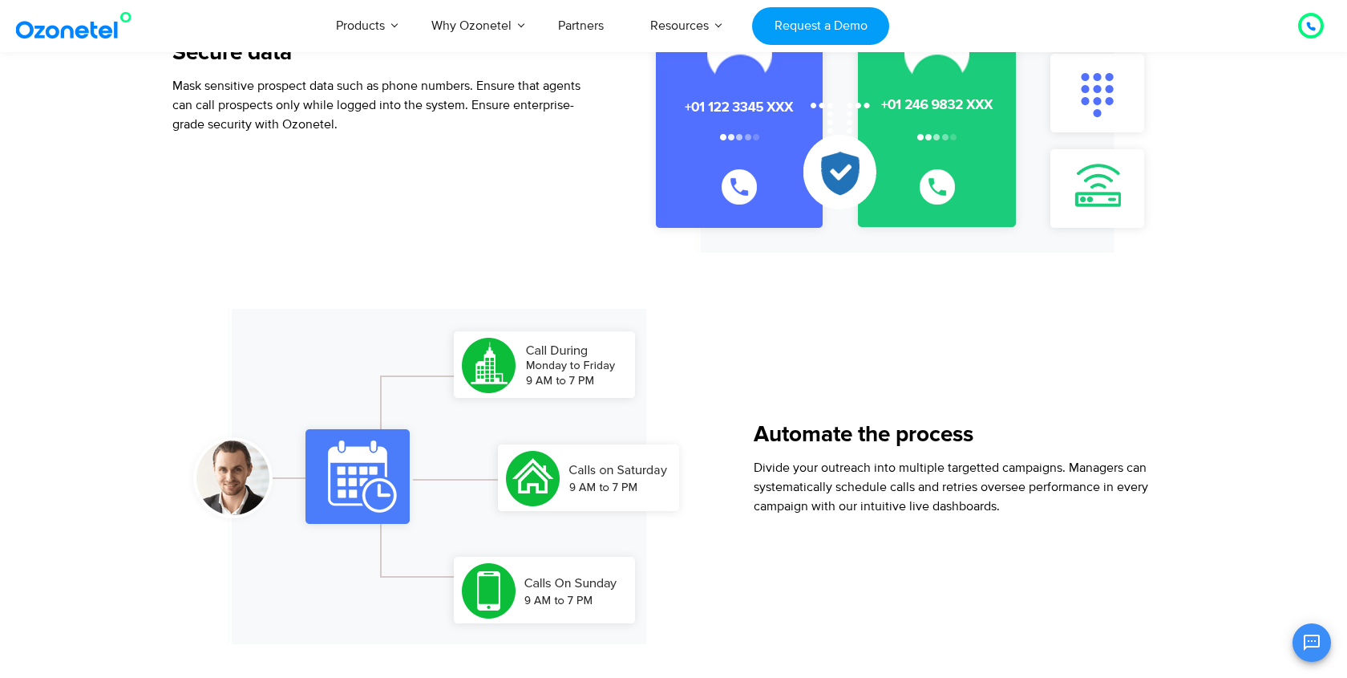
click at [1002, 476] on p "Divide your outreach into multiple targetted campaigns. Managers can systematic…" at bounding box center [963, 487] width 419 height 58
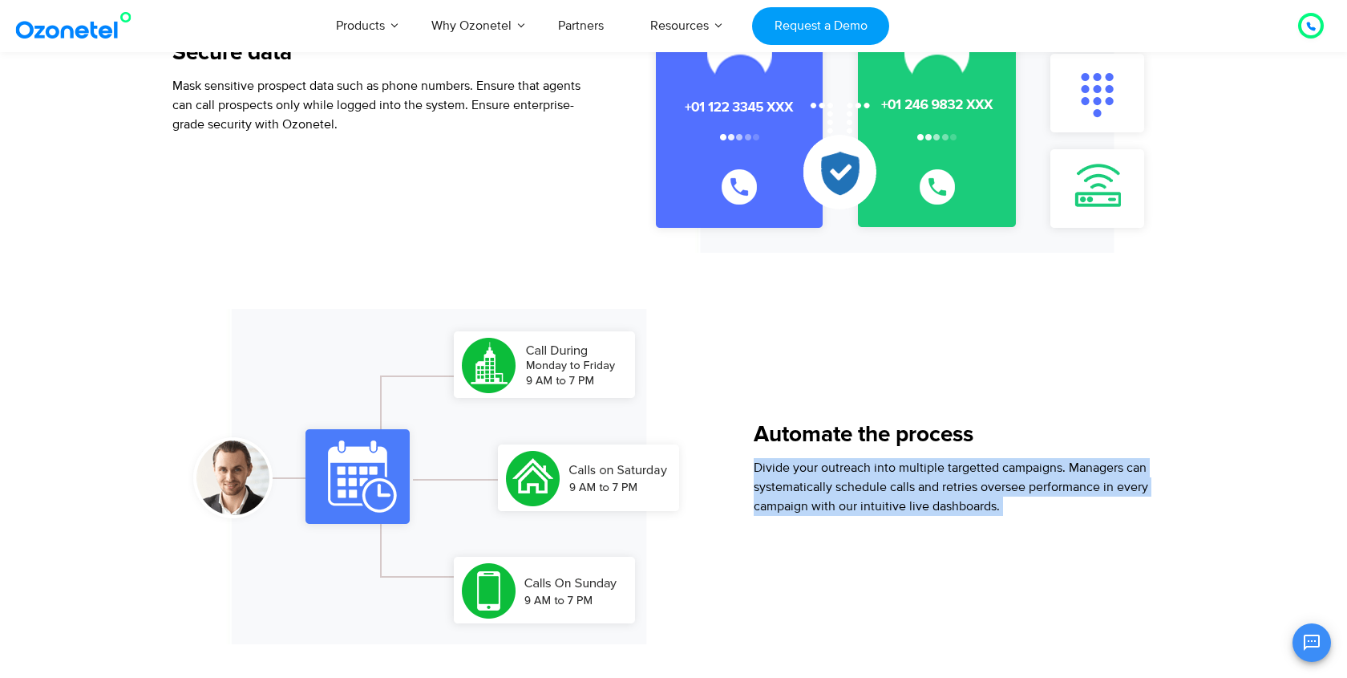
click at [1034, 504] on p "Divide your outreach into multiple targetted campaigns. Managers can systematic…" at bounding box center [963, 487] width 419 height 58
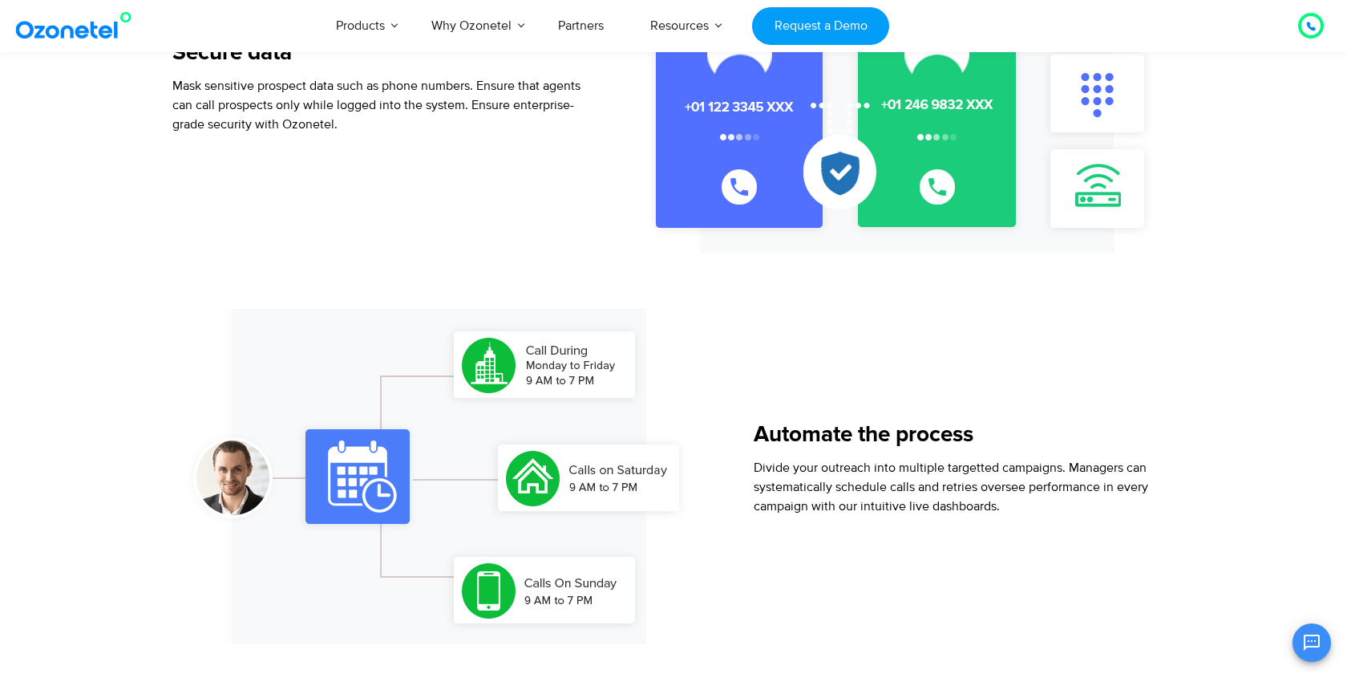
click at [1034, 504] on p "Divide your outreach into multiple targetted campaigns. Managers can systematic…" at bounding box center [963, 487] width 419 height 58
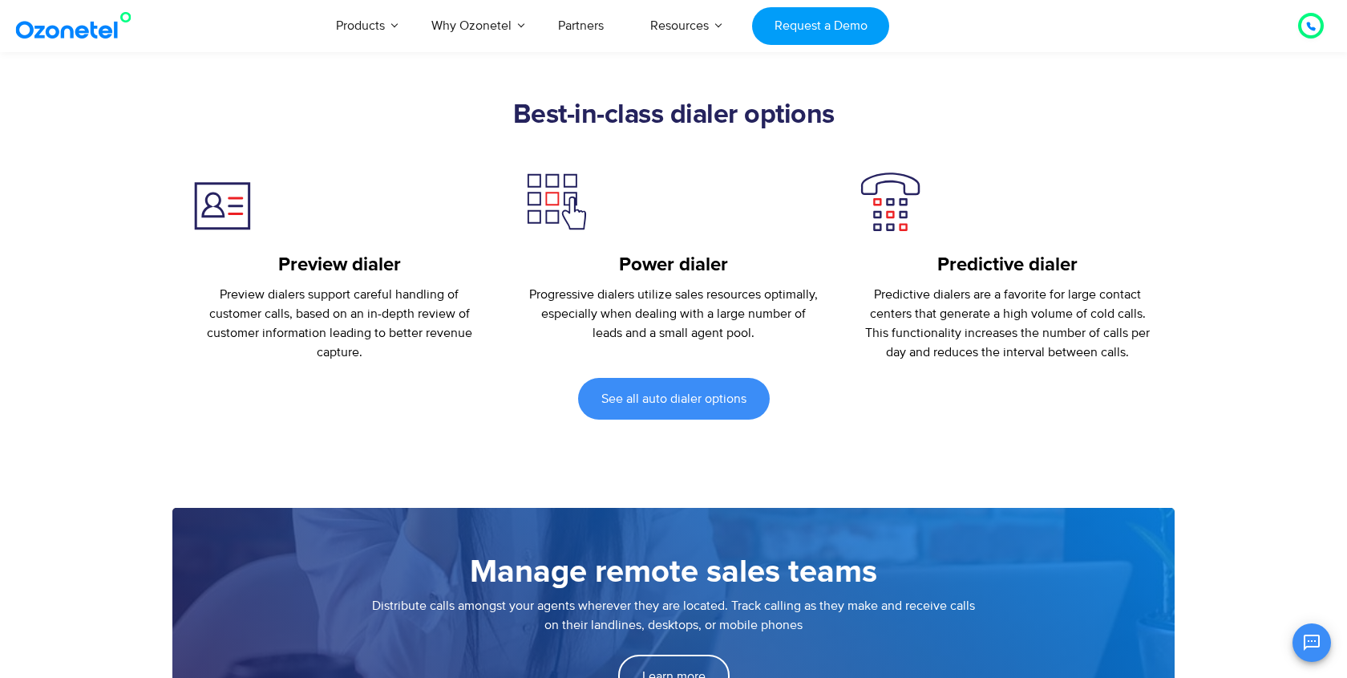
scroll to position [2222, 0]
click at [959, 241] on div "Predictive dialer Predictive dialers are a favorite for large contact centers t…" at bounding box center [1007, 266] width 294 height 190
click at [957, 289] on p "Predictive dialers are a favorite for large contact centers that generate a hig…" at bounding box center [1007, 322] width 294 height 77
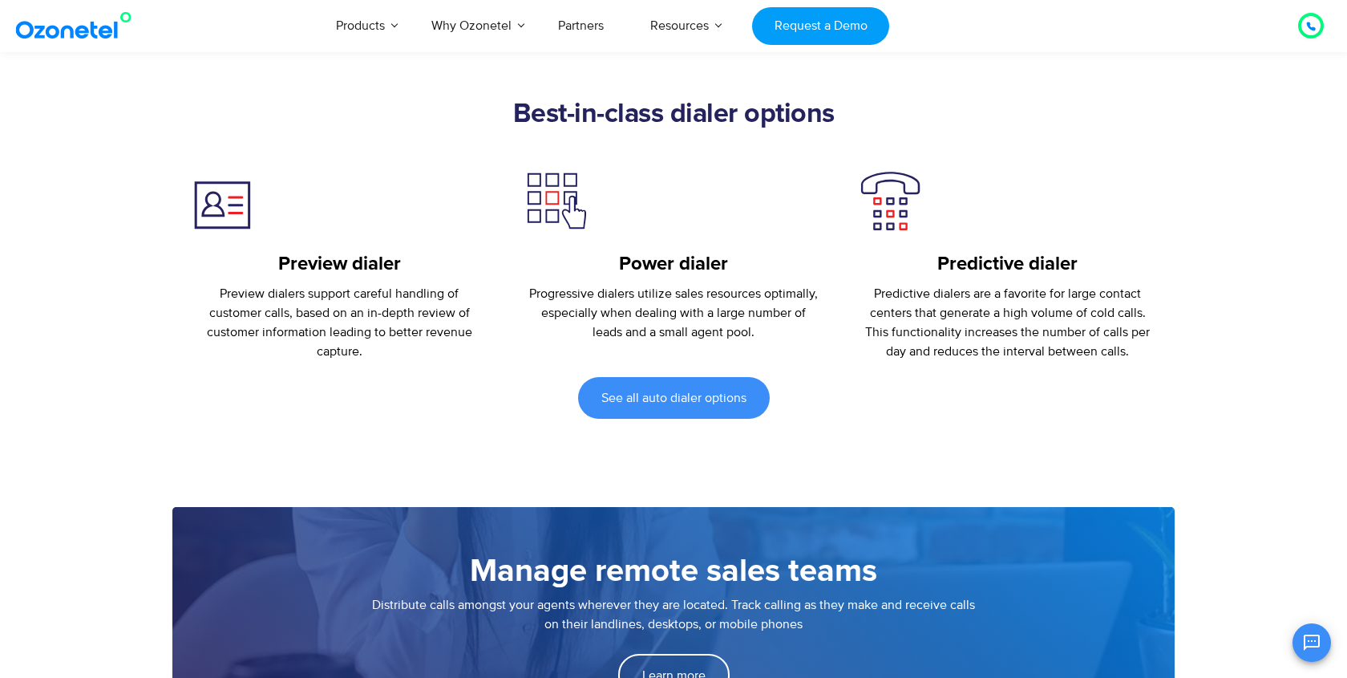
click at [957, 289] on p "Predictive dialers are a favorite for large contact centers that generate a hig…" at bounding box center [1007, 322] width 294 height 77
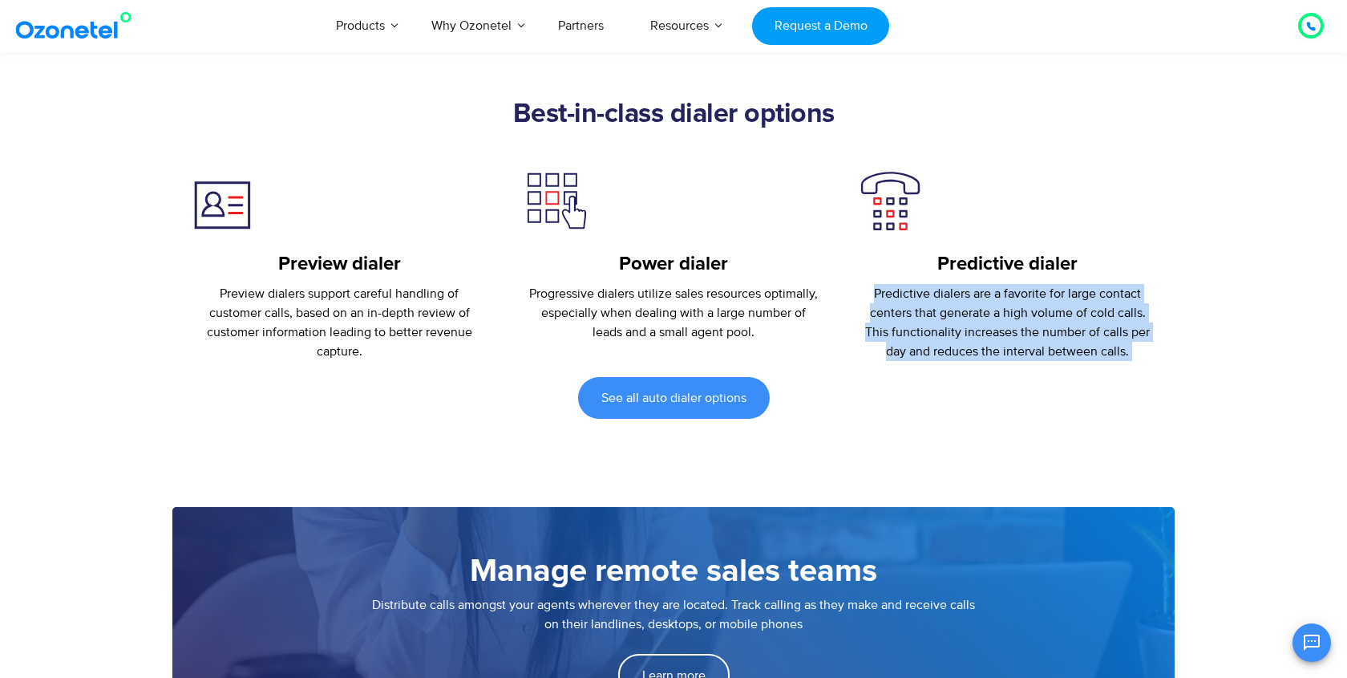
click at [962, 321] on p "Predictive dialers are a favorite for large contact centers that generate a hig…" at bounding box center [1007, 322] width 294 height 77
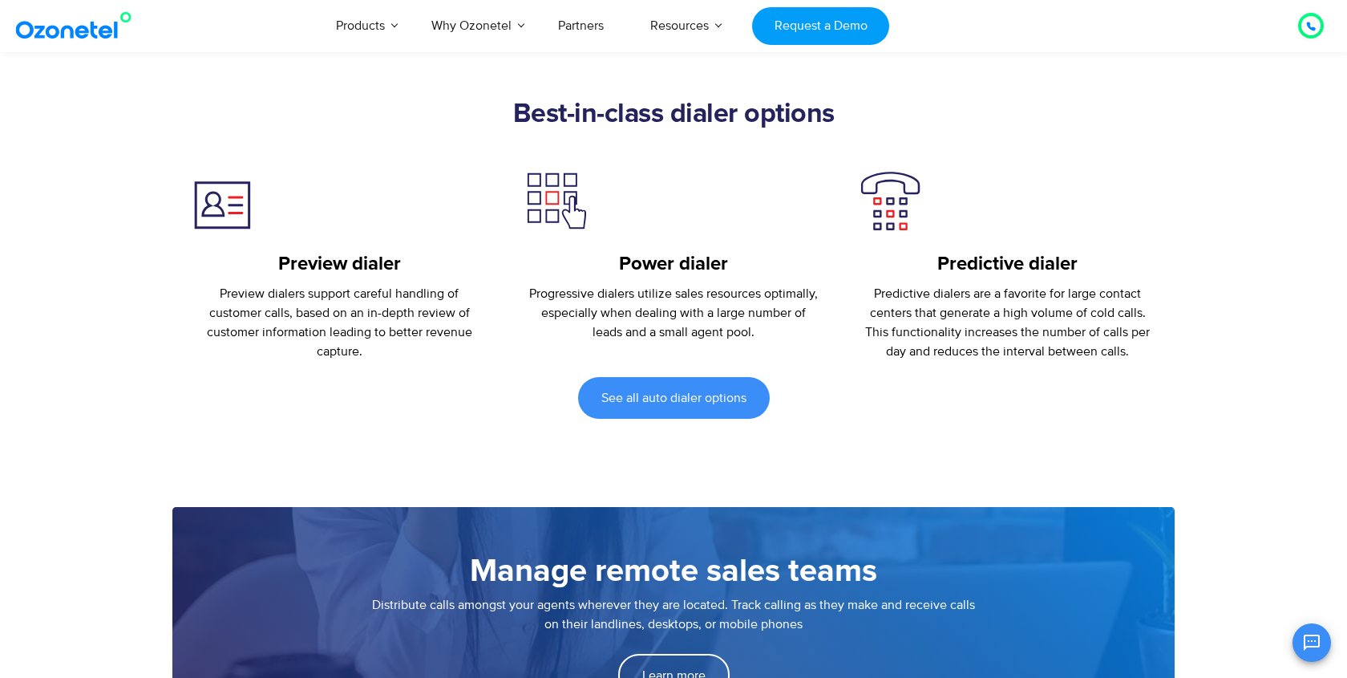
click at [962, 321] on p "Predictive dialers are a favorite for large contact centers that generate a hig…" at bounding box center [1007, 322] width 294 height 77
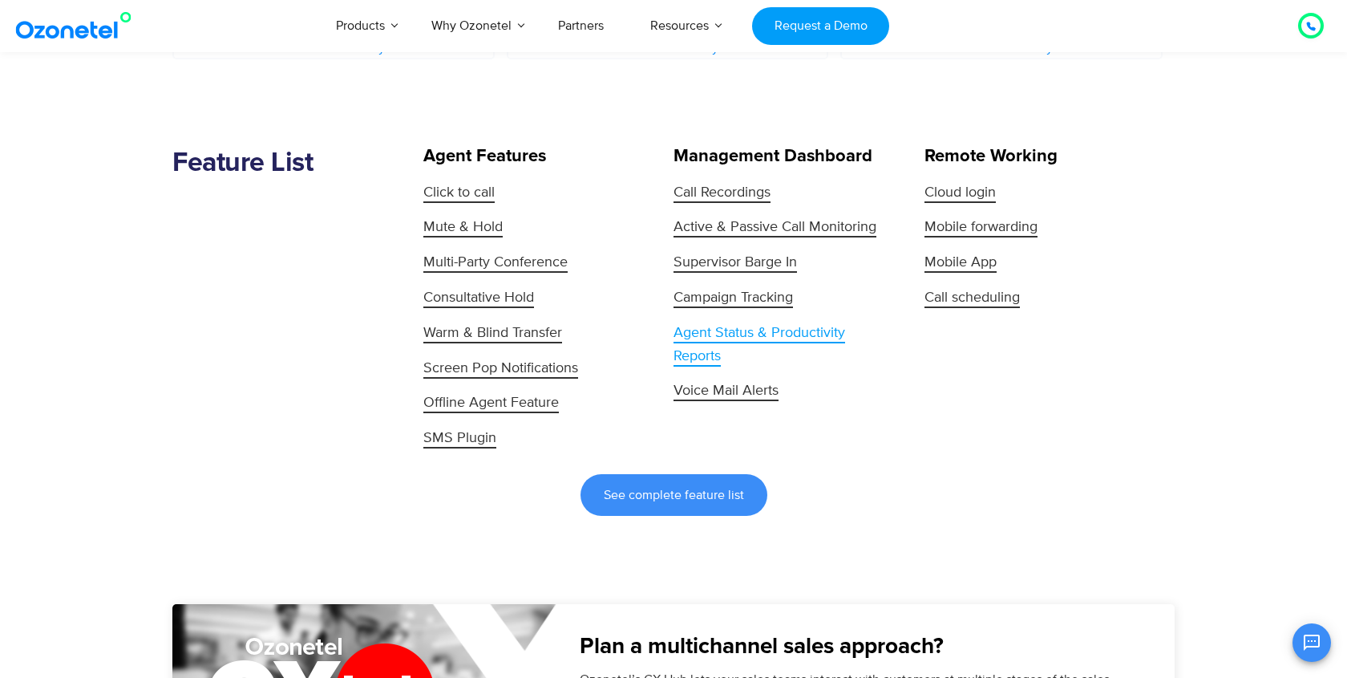
scroll to position [3318, 0]
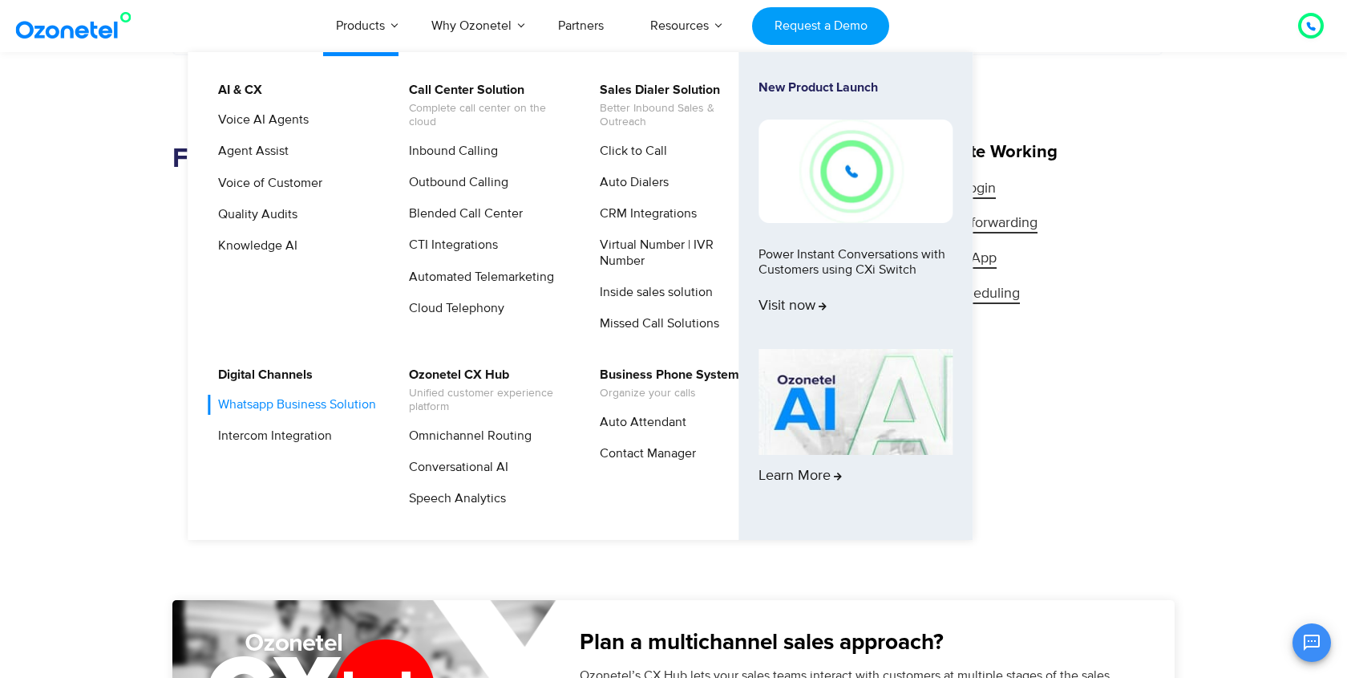
click at [226, 415] on link "Whatsapp Business Solution" at bounding box center [293, 405] width 171 height 20
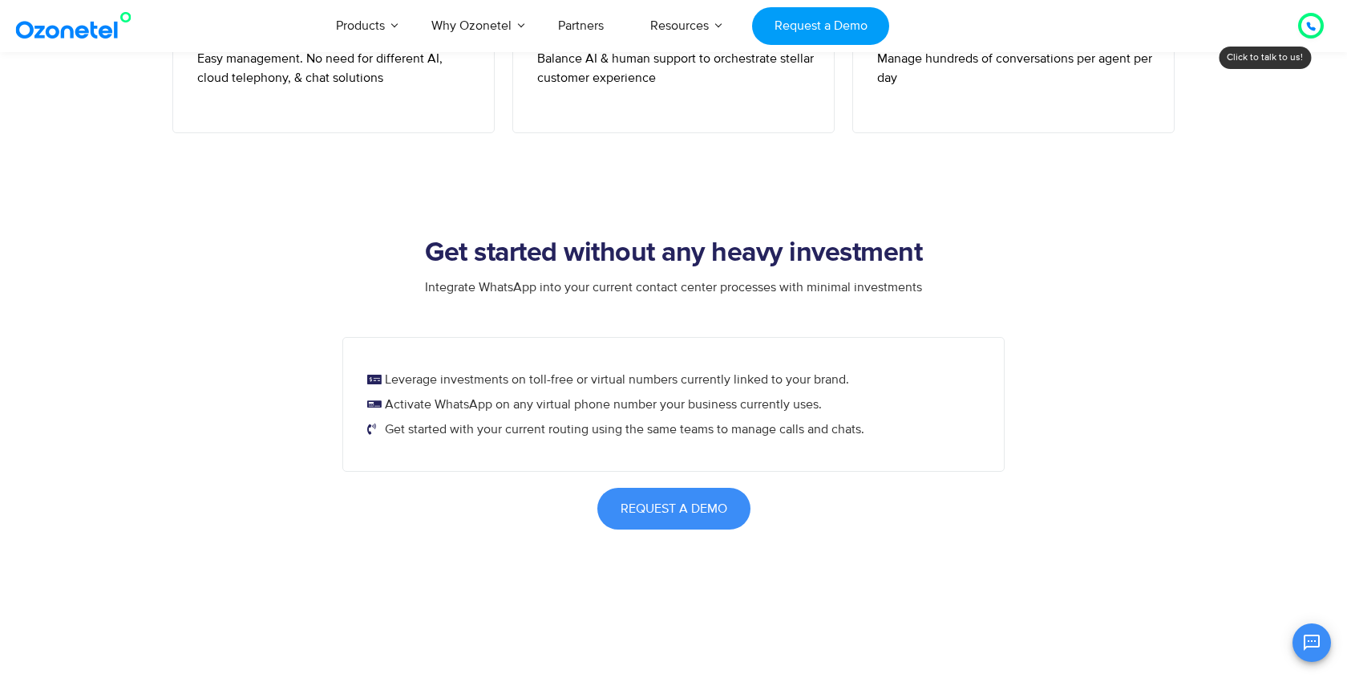
scroll to position [844, 0]
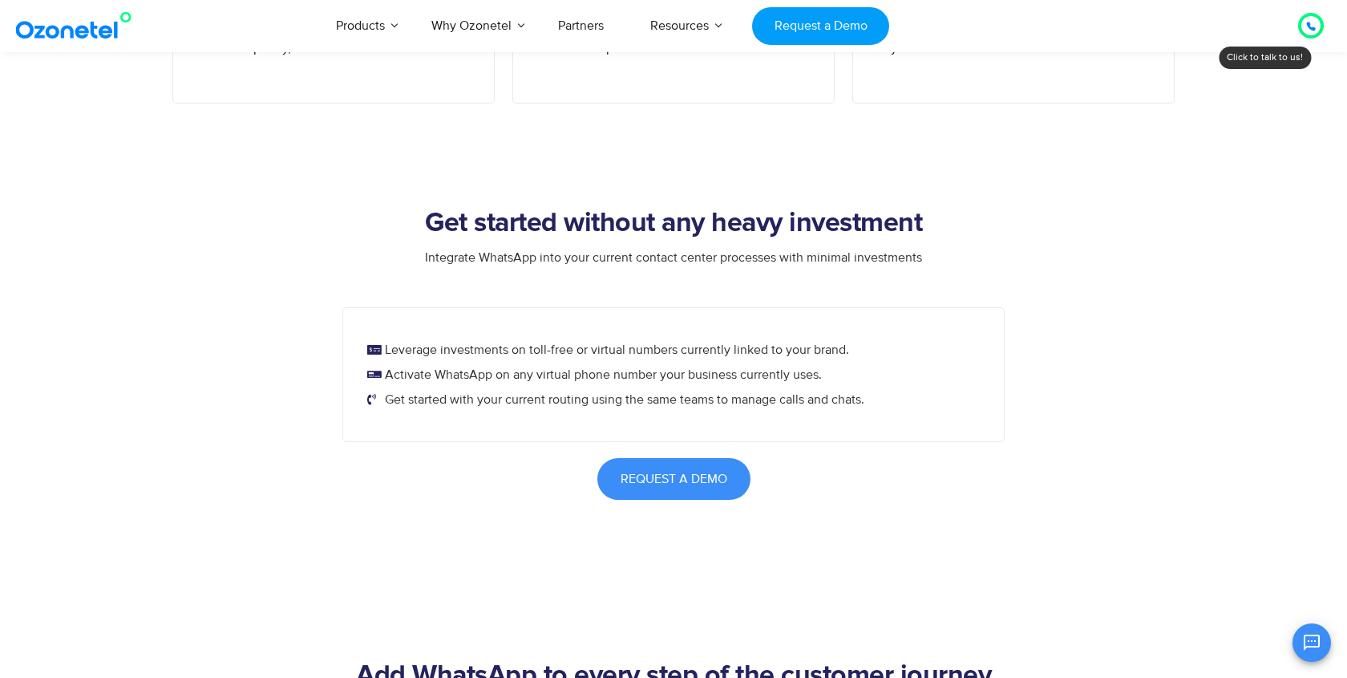
click at [460, 359] on li "Leverage investments on toll-free or virtual numbers currently linked to your b…" at bounding box center [675, 351] width 617 height 22
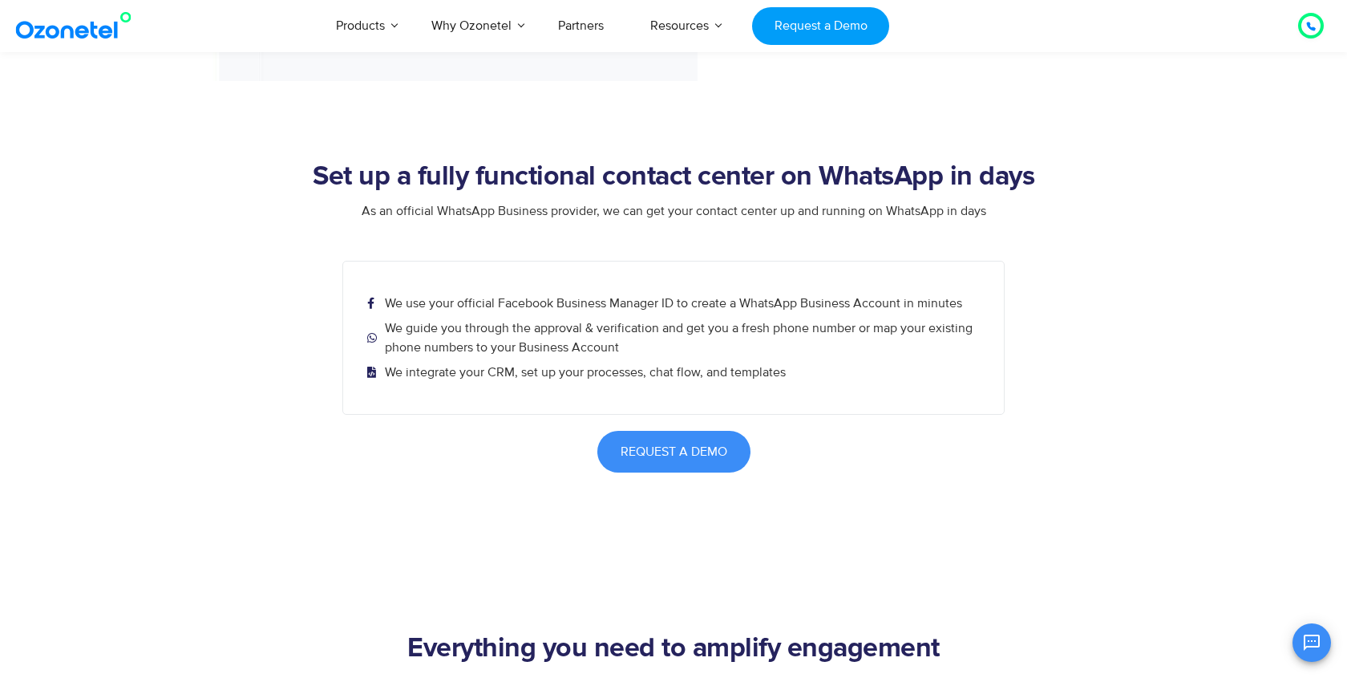
scroll to position [2814, 0]
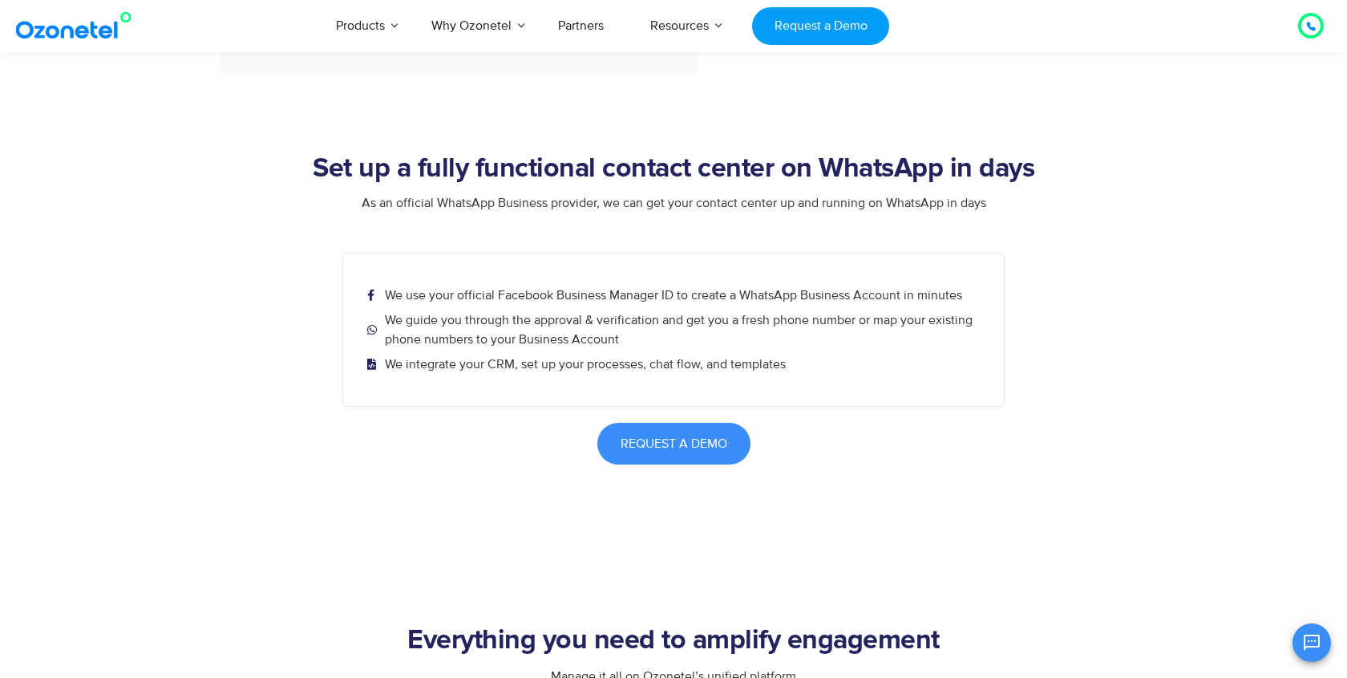
click at [514, 308] on ul "We use your official Facebook Business Manager ID to create a WhatsApp Business…" at bounding box center [675, 329] width 617 height 88
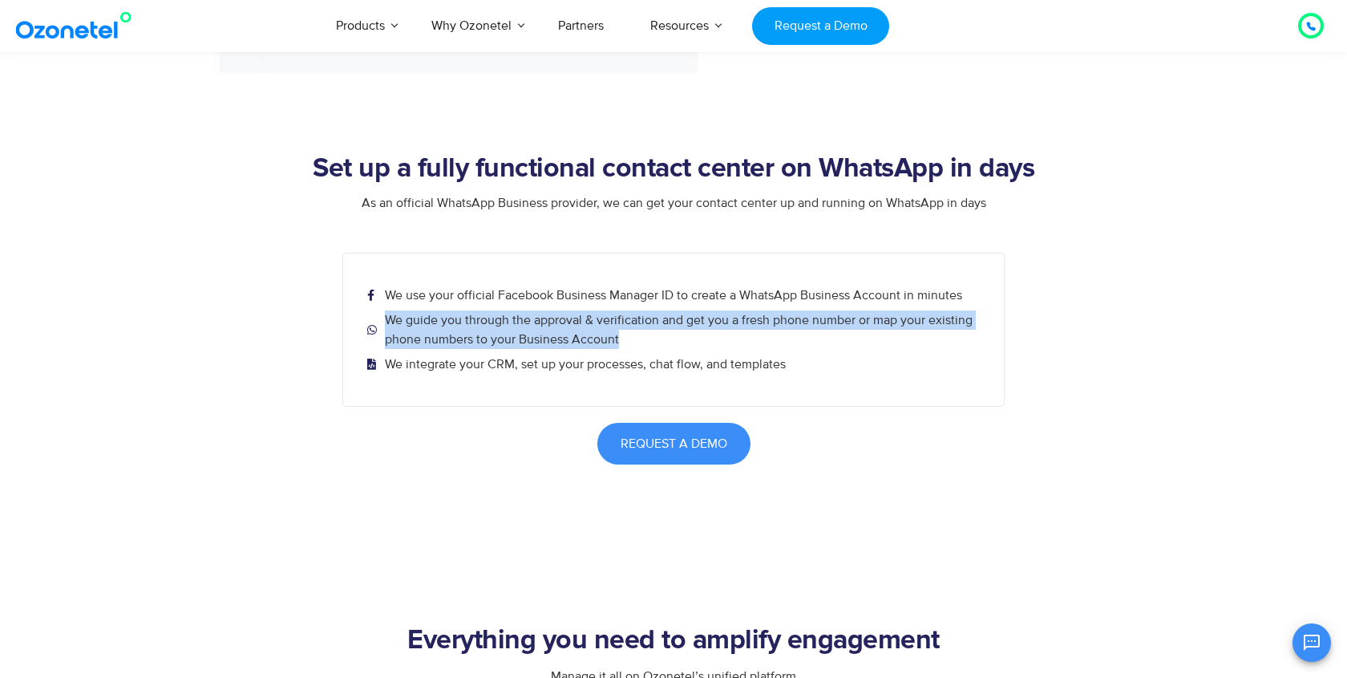
click at [478, 362] on span "We integrate your CRM, set up your processes, chat flow, and templates" at bounding box center [583, 363] width 405 height 19
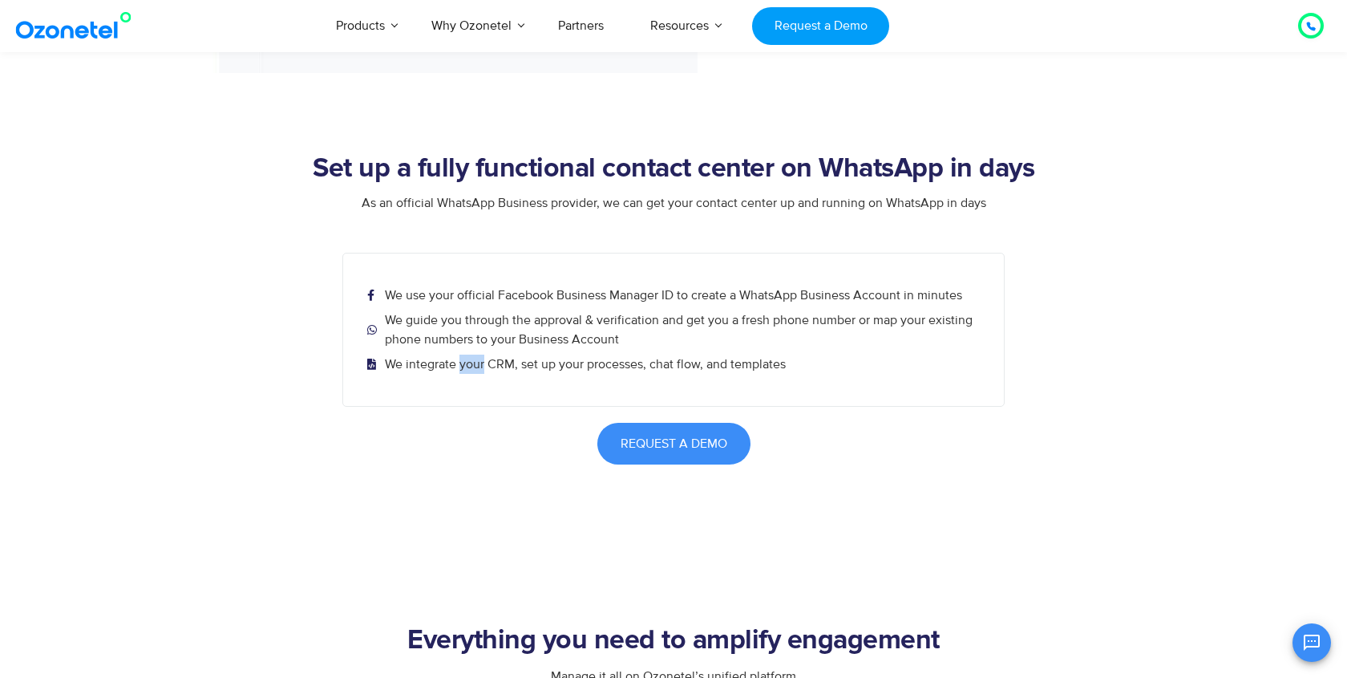
click at [478, 362] on span "We integrate your CRM, set up your processes, chat flow, and templates" at bounding box center [583, 363] width 405 height 19
click at [460, 350] on li "We guide you through the approval & verification and get you a fresh phone numb…" at bounding box center [675, 331] width 617 height 42
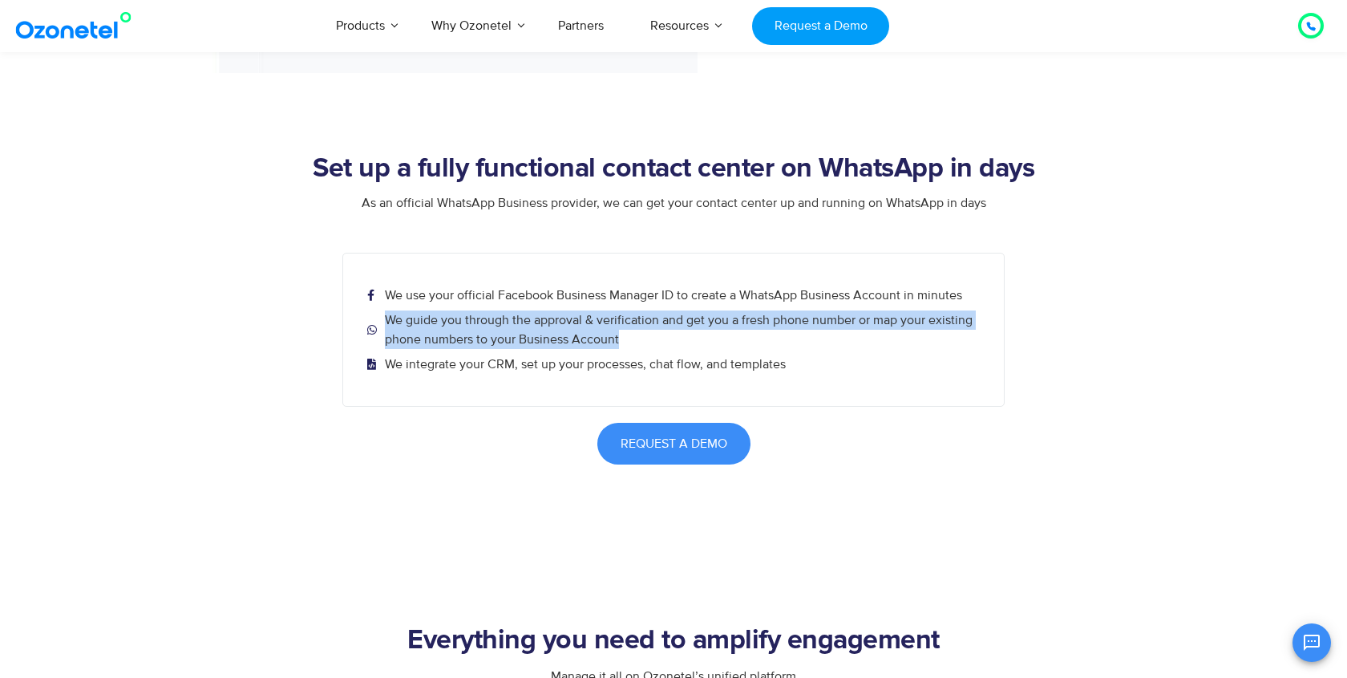
click at [468, 381] on div "We use your official Facebook Business Manager ID to create a WhatsApp Business…" at bounding box center [673, 330] width 662 height 154
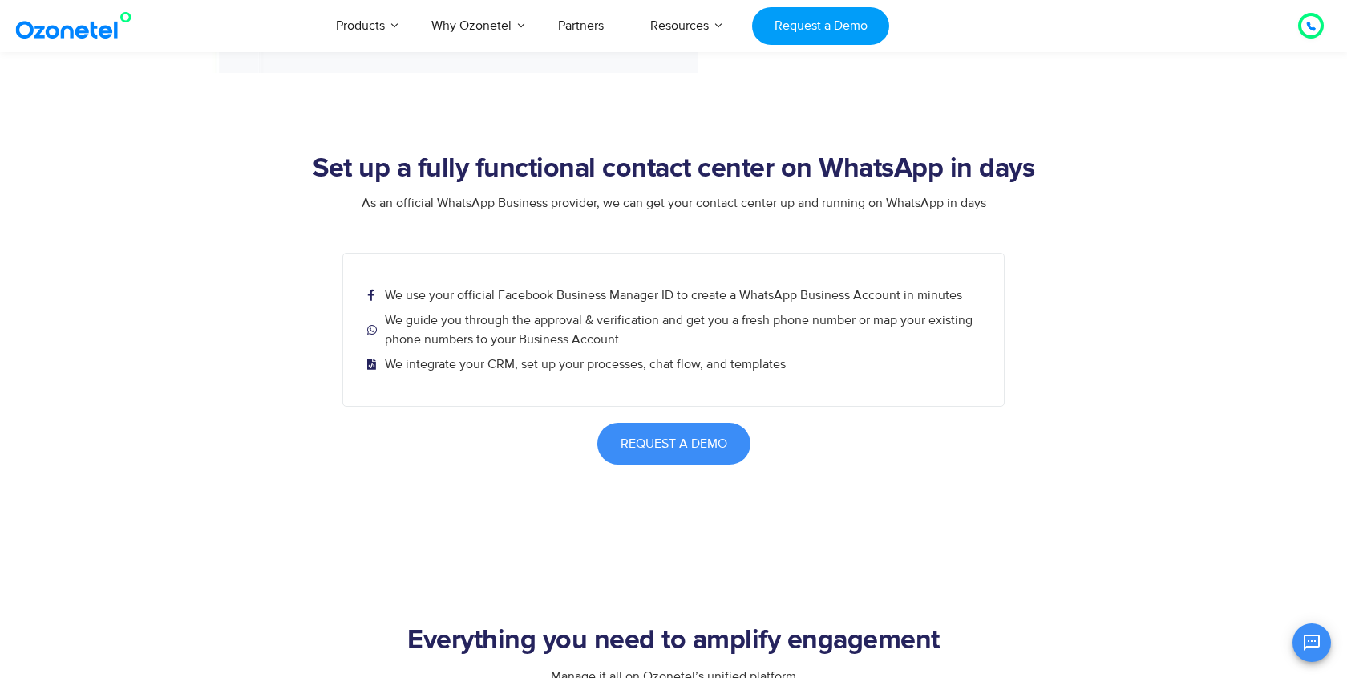
click at [468, 381] on div "We use your official Facebook Business Manager ID to create a WhatsApp Business…" at bounding box center [673, 330] width 662 height 154
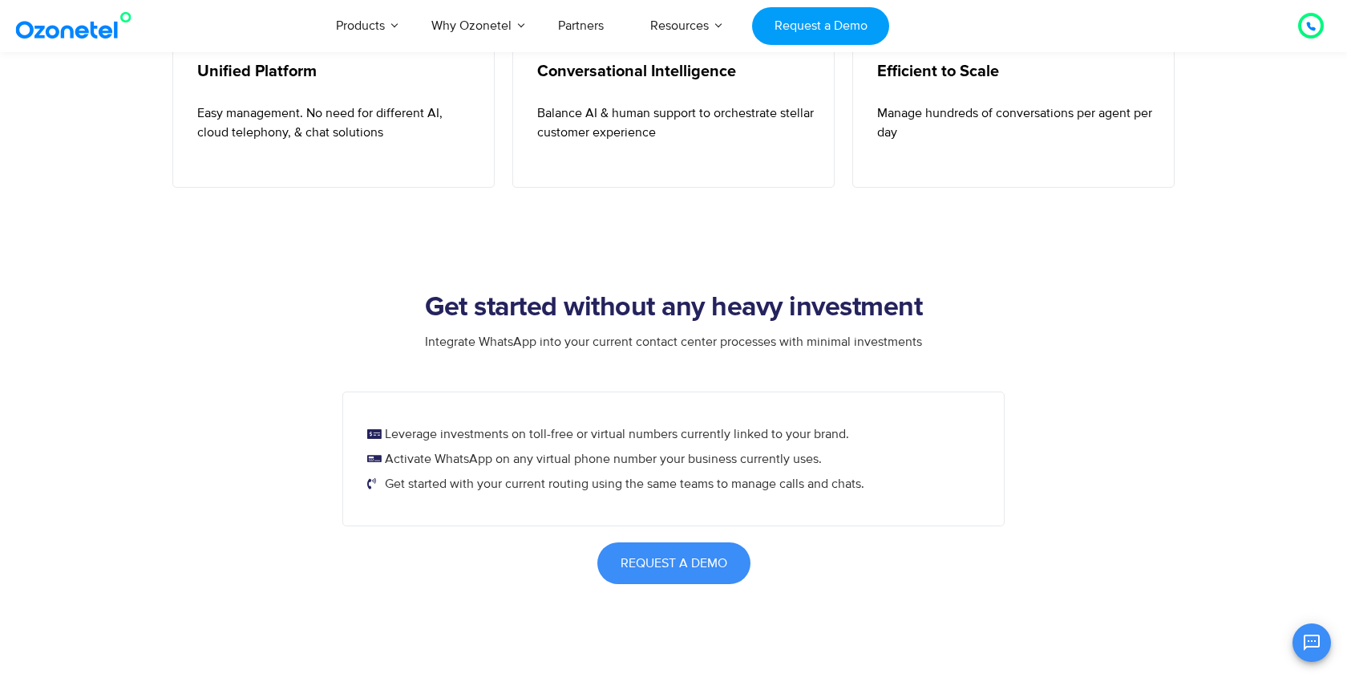
scroll to position [0, 0]
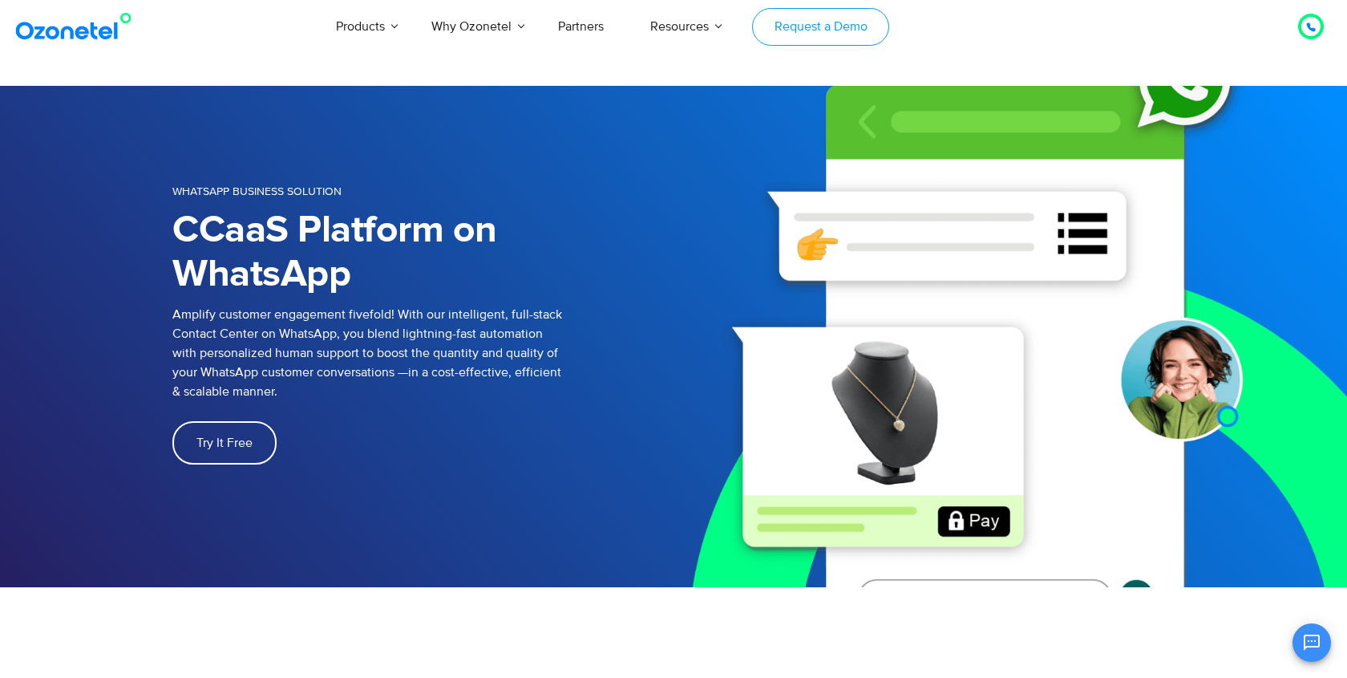
click at [800, 14] on link "Request a Demo" at bounding box center [820, 27] width 137 height 38
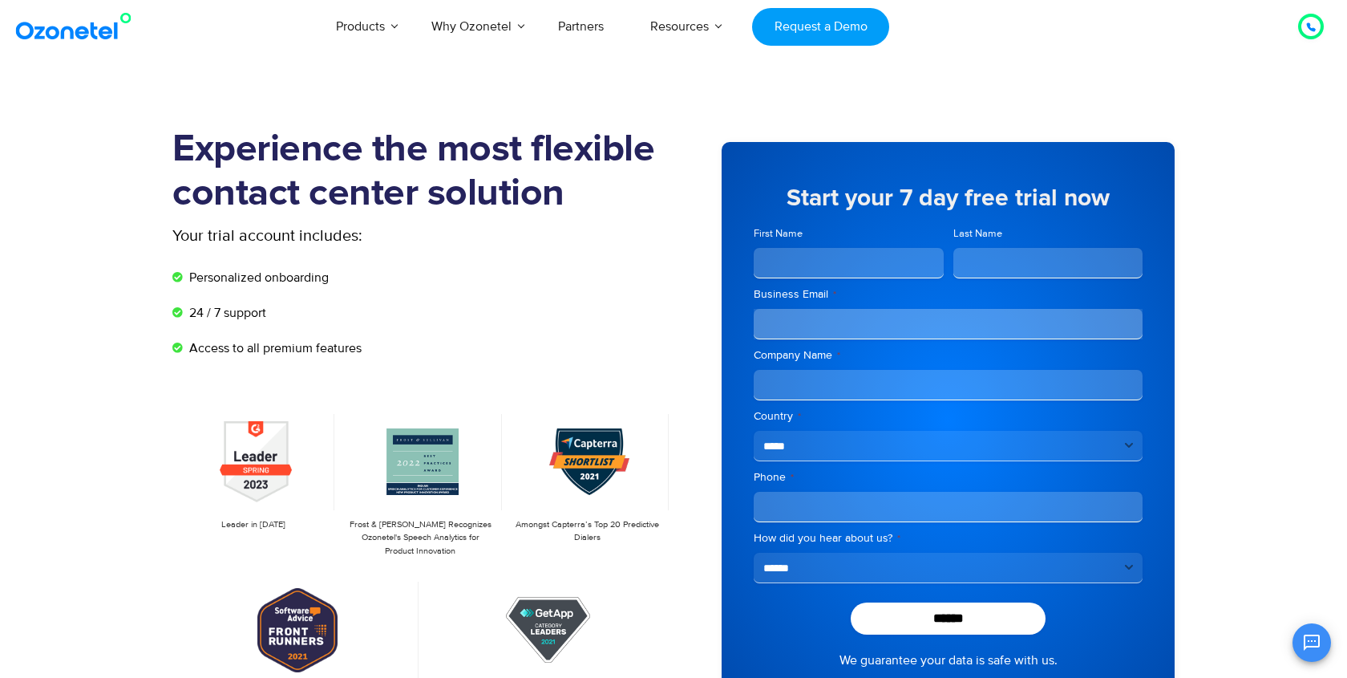
click at [858, 259] on input "First Name" at bounding box center [849, 263] width 190 height 30
type input "*******"
type input "****"
click at [824, 321] on input "Business Email *" at bounding box center [948, 324] width 389 height 30
type input "**********"
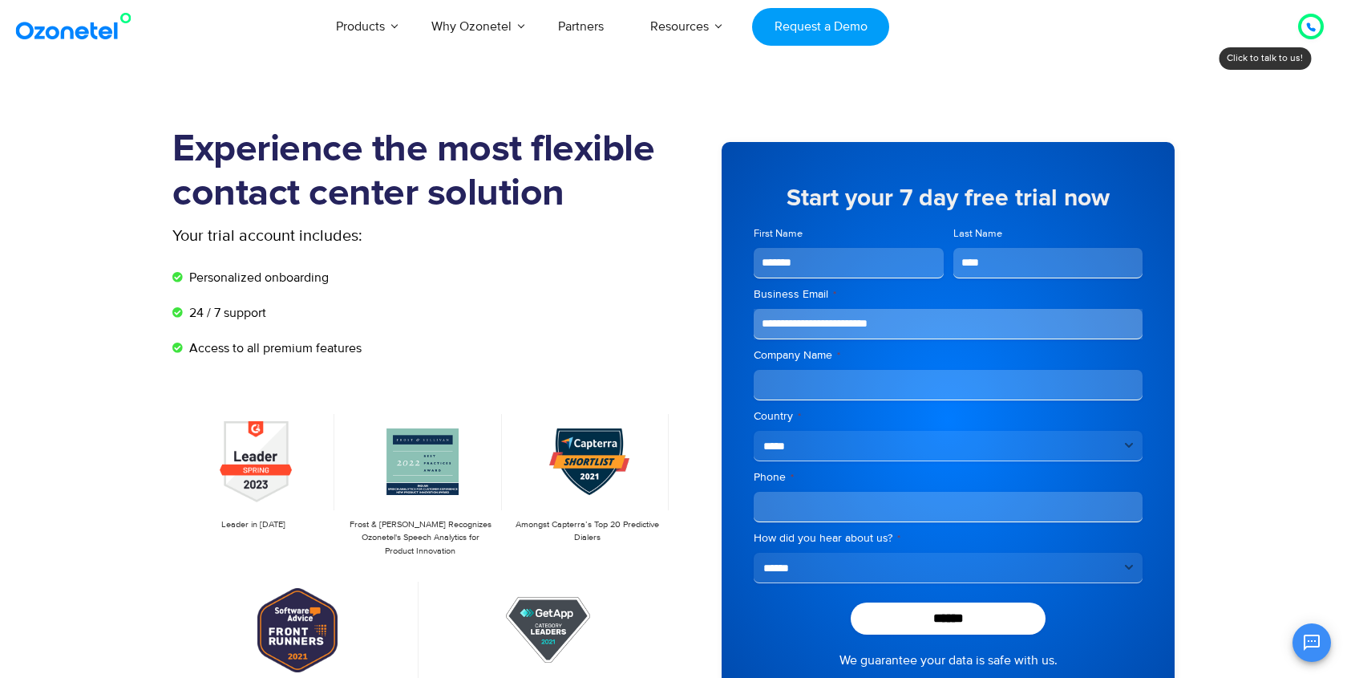
type input "**********"
click at [812, 387] on input "**********" at bounding box center [948, 385] width 389 height 30
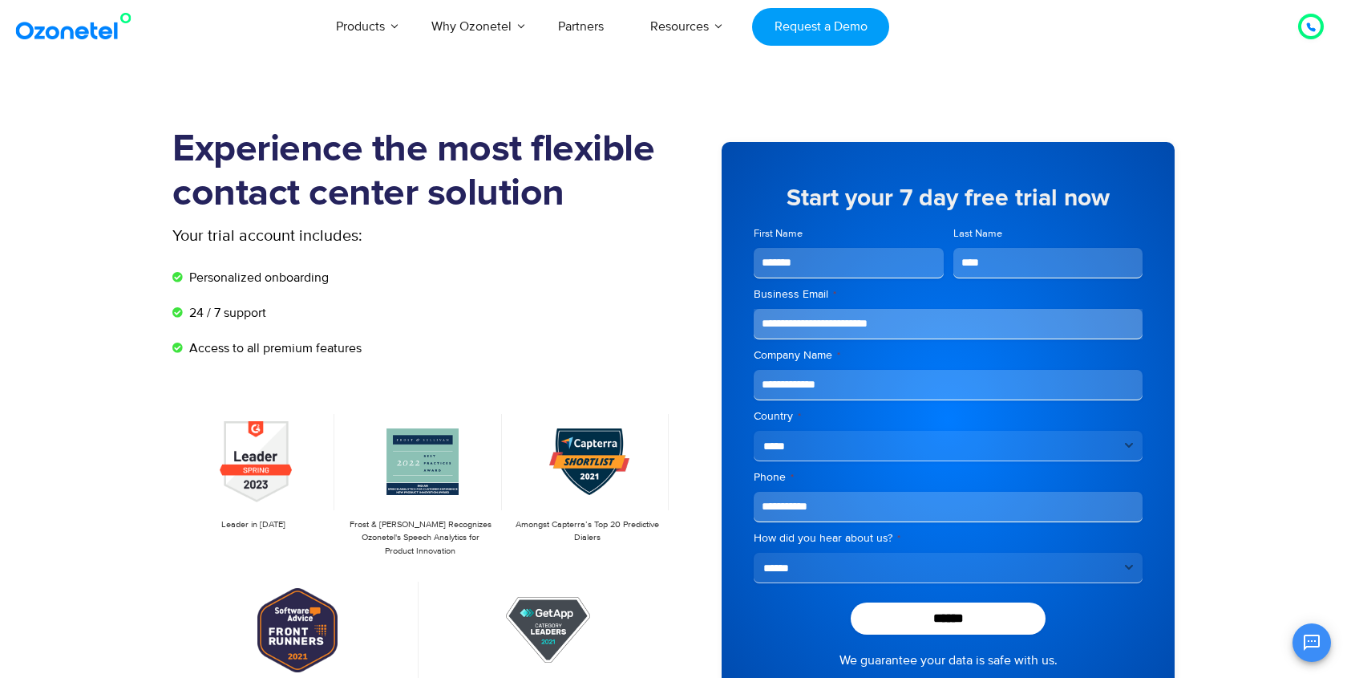
type input "**********"
click at [767, 514] on input "**********" at bounding box center [948, 507] width 389 height 30
click at [779, 512] on input "**********" at bounding box center [948, 507] width 389 height 30
type input "**********"
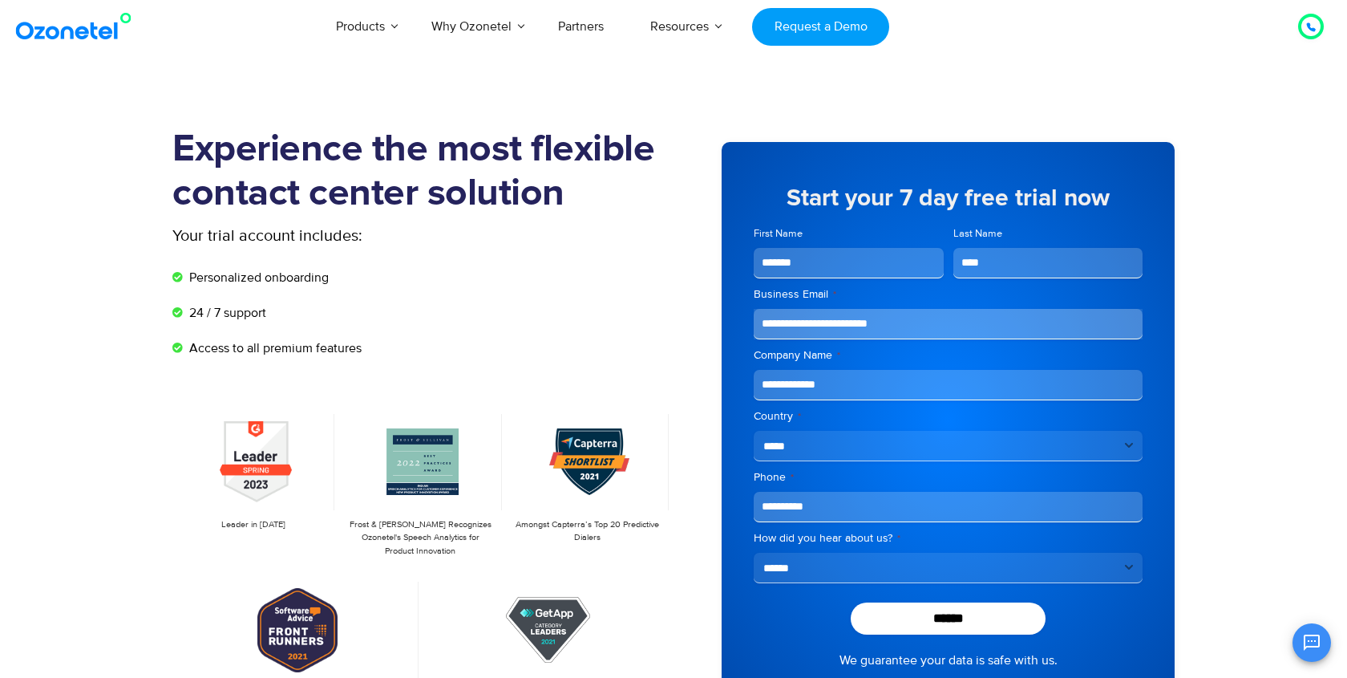
click at [814, 571] on select "**********" at bounding box center [948, 568] width 389 height 30
select select "**********"
click at [754, 553] on select "**********" at bounding box center [948, 568] width 389 height 30
click at [916, 605] on input "******" at bounding box center [948, 618] width 195 height 32
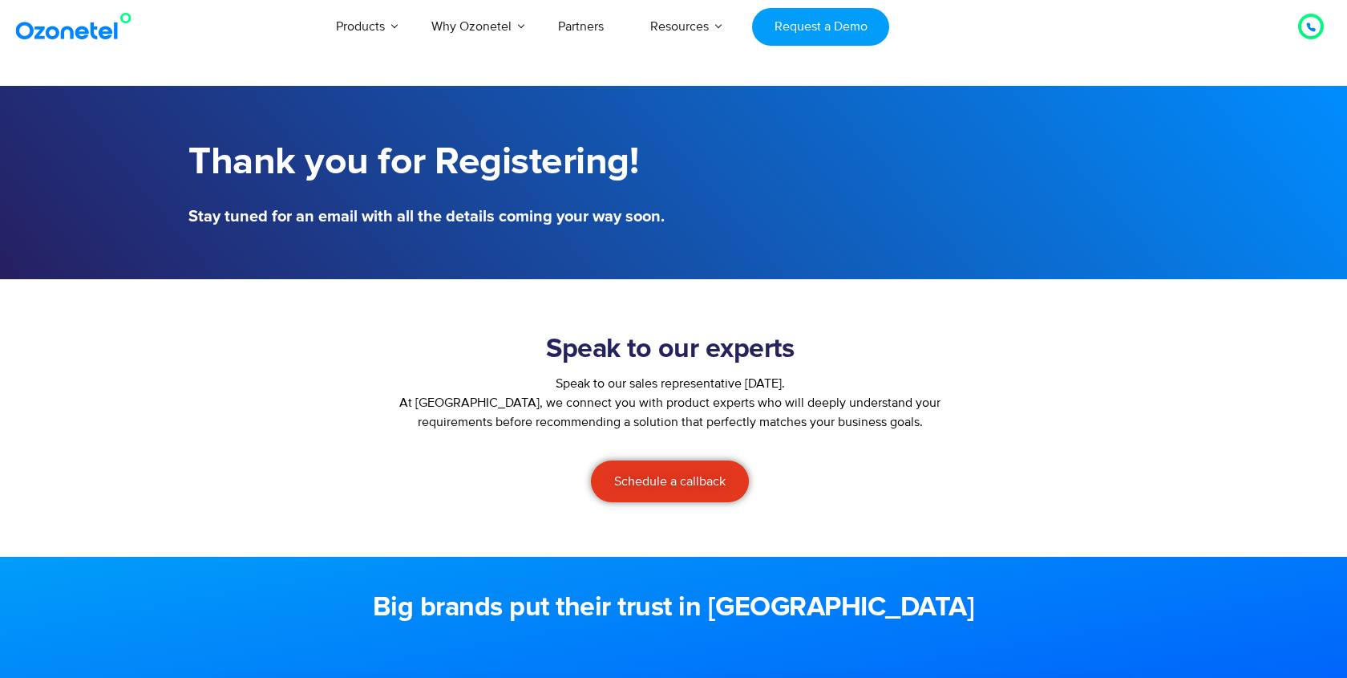
click at [791, 383] on div "Speak to our sales representative [DATE]." at bounding box center [670, 383] width 569 height 19
click at [784, 389] on div "Speak to our sales representative [DATE]." at bounding box center [670, 383] width 569 height 19
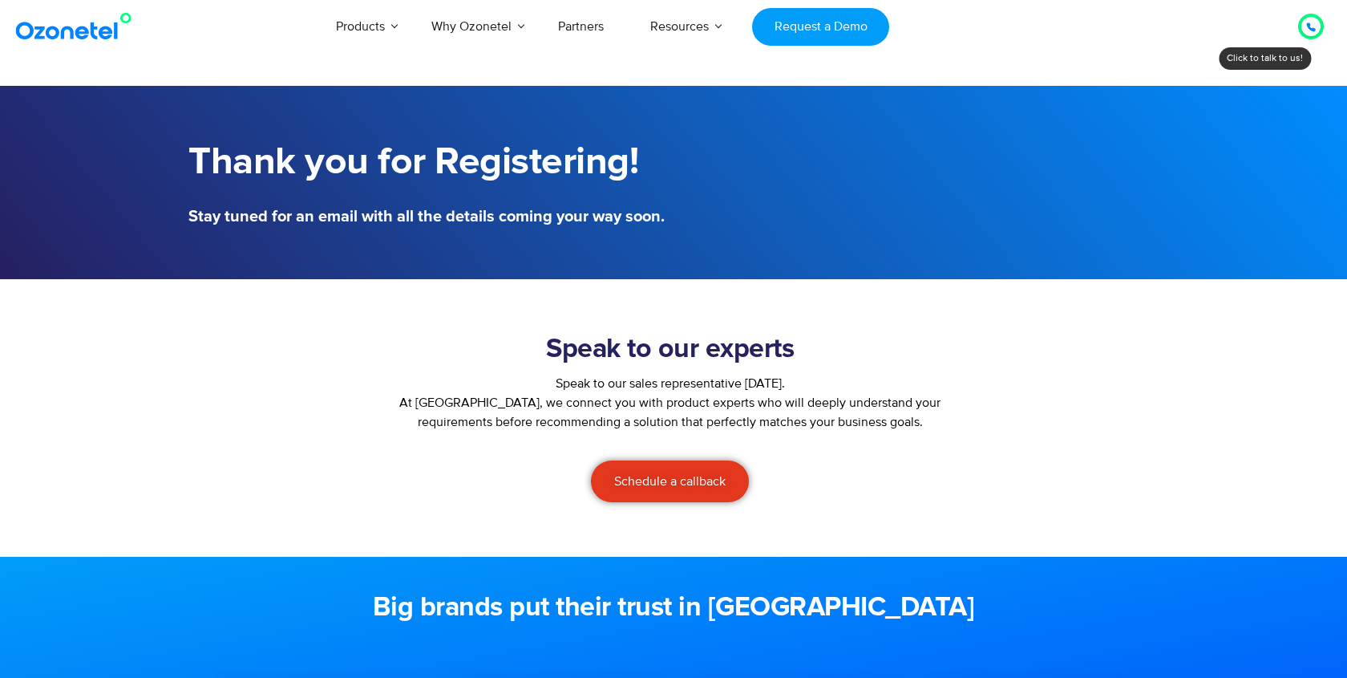
click at [707, 401] on p "At [GEOGRAPHIC_DATA], we connect you with product experts who will deeply under…" at bounding box center [670, 412] width 569 height 38
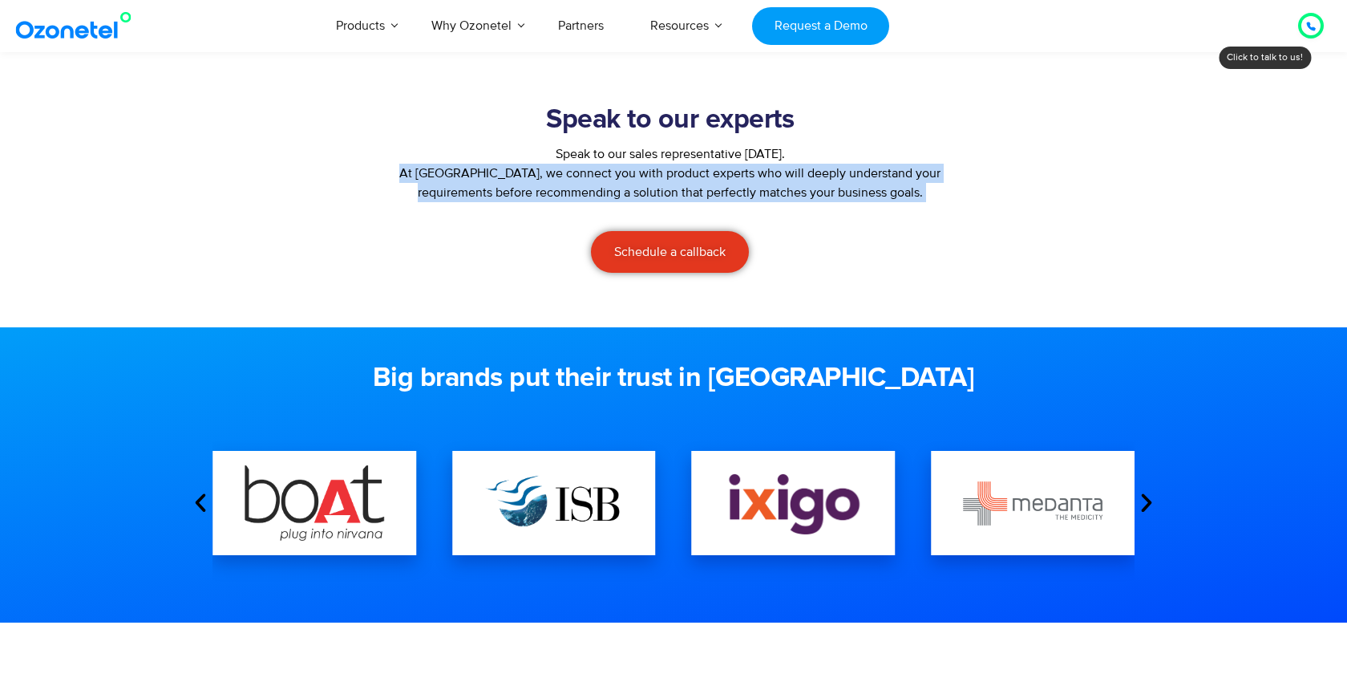
scroll to position [273, 0]
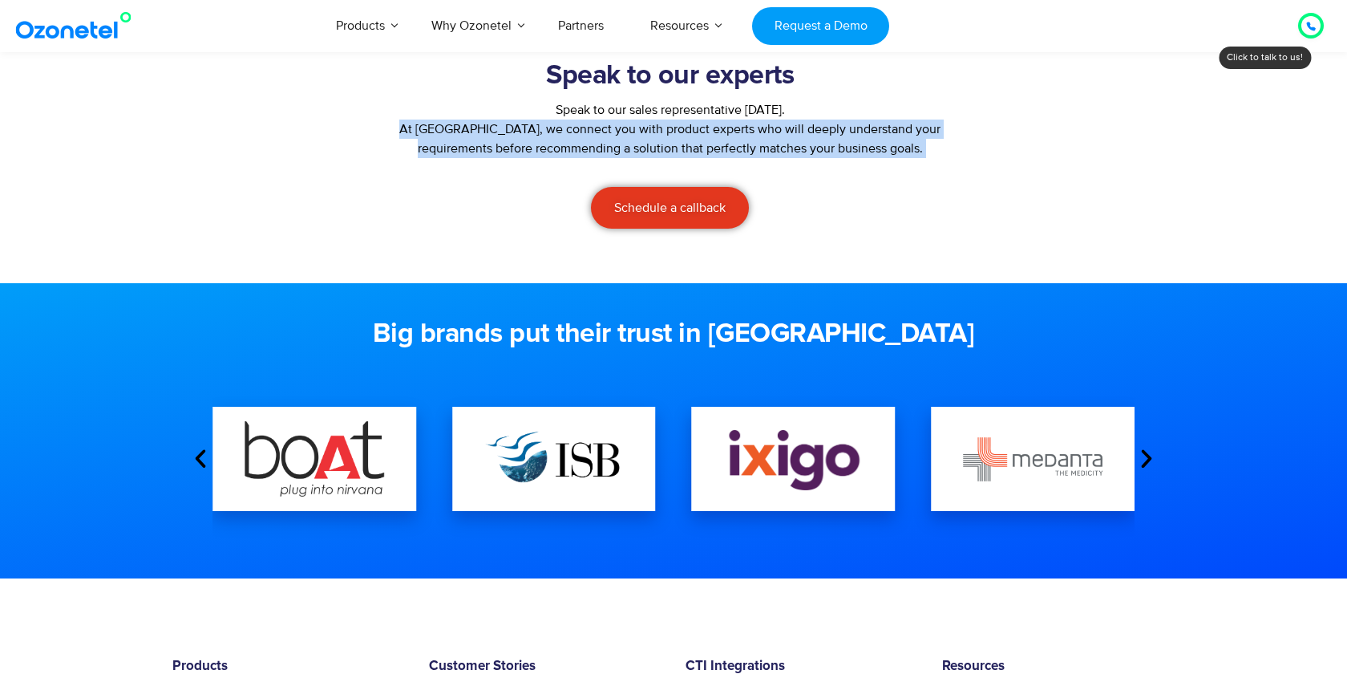
click at [721, 153] on p "At [GEOGRAPHIC_DATA], we connect you with product experts who will deeply under…" at bounding box center [670, 138] width 569 height 38
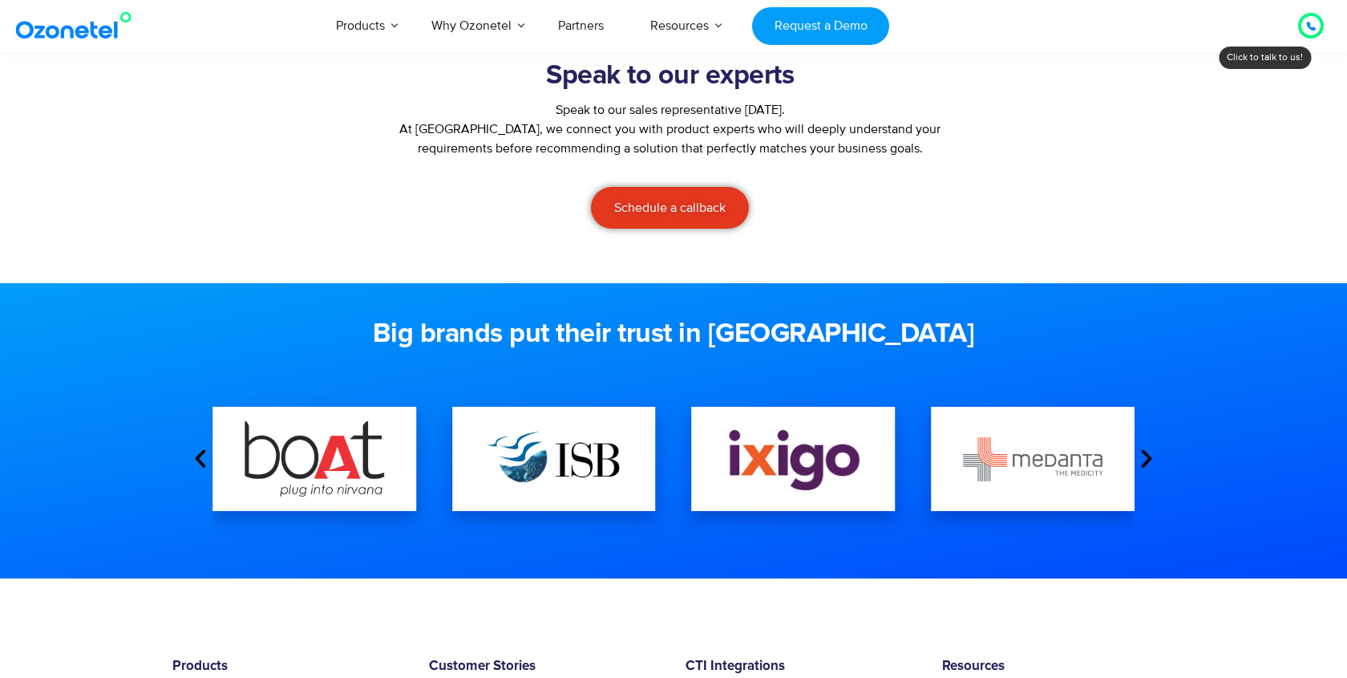
click at [721, 153] on p "At [GEOGRAPHIC_DATA], we connect you with product experts who will deeply under…" at bounding box center [670, 138] width 569 height 38
